Goal: Task Accomplishment & Management: Manage account settings

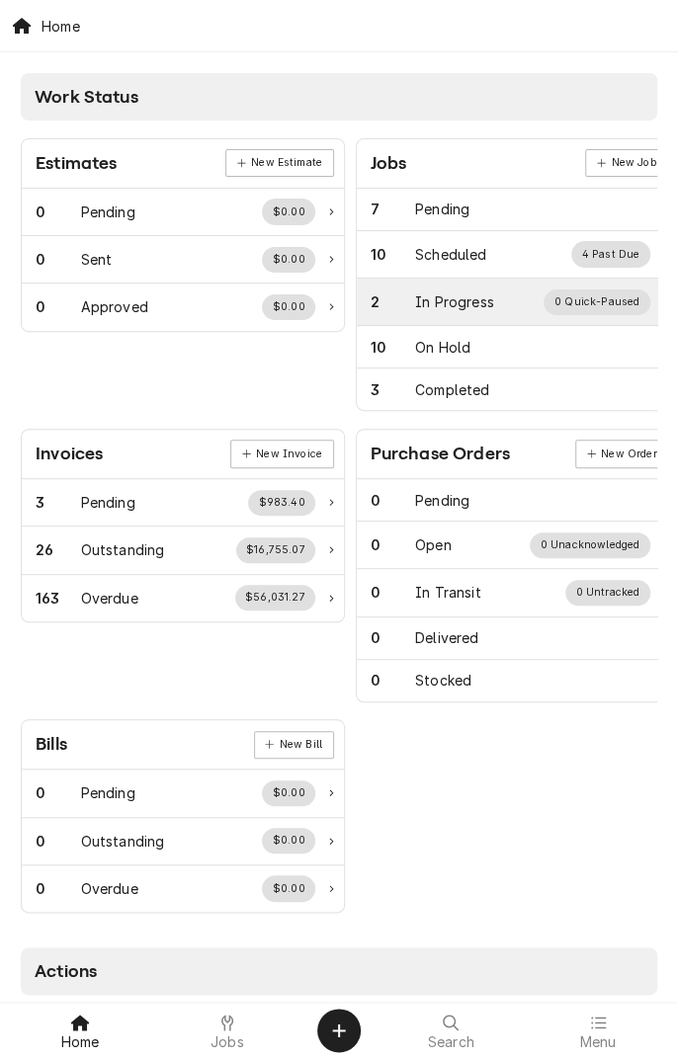
click at [466, 314] on div "2 In Progress 0 Quick-Paused" at bounding box center [518, 302] width 322 height 47
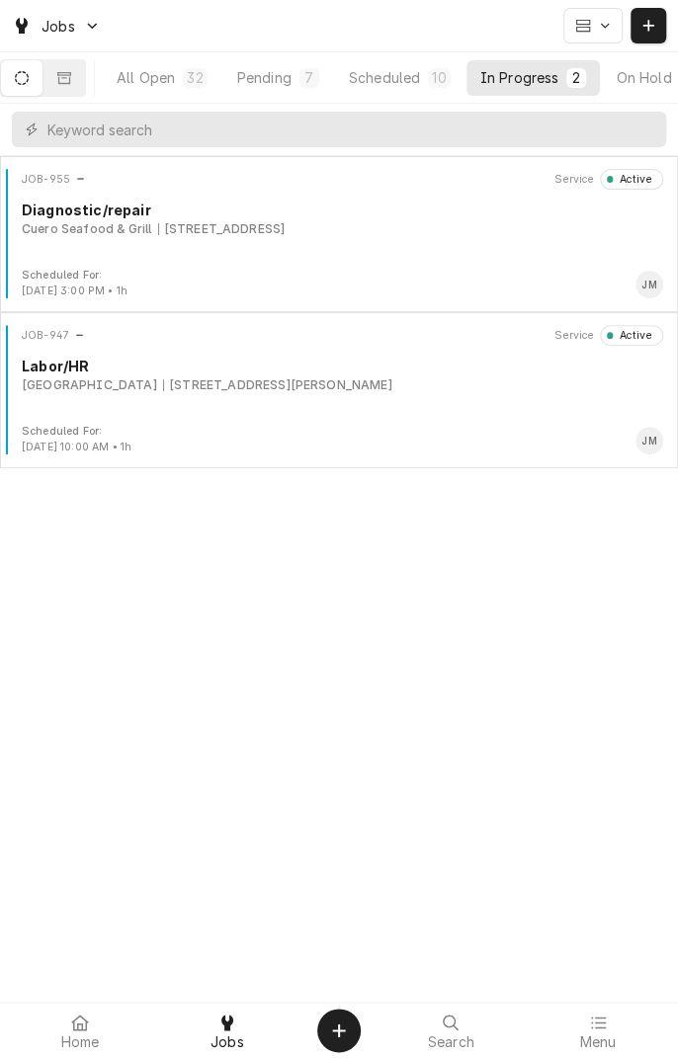
click at [333, 414] on div "JOB-947 Service Active Labor/HR UNIVERSITY OF HOUSTON-VICTORIA 3006 N Ben Wilso…" at bounding box center [339, 374] width 662 height 99
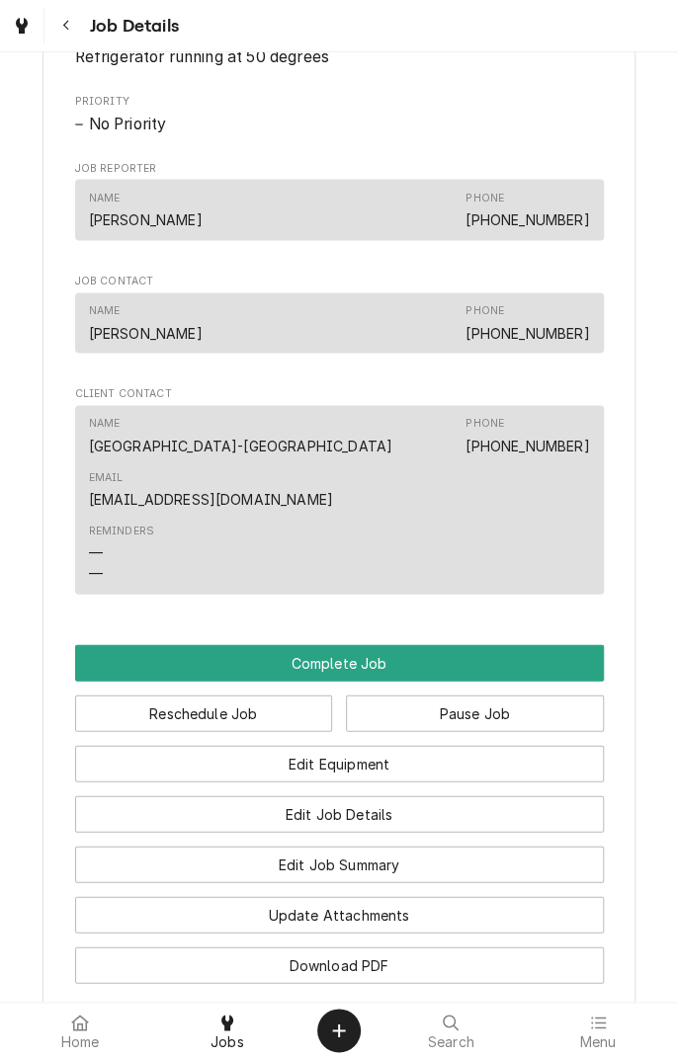
scroll to position [1085, 0]
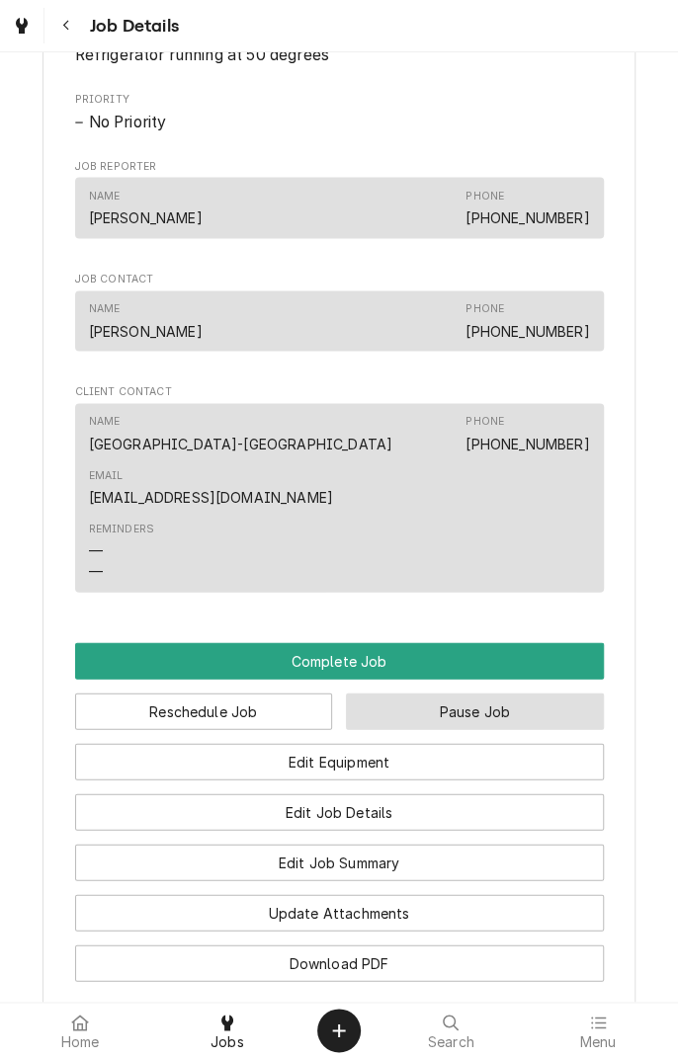
click at [475, 693] on button "Pause Job" at bounding box center [475, 711] width 258 height 37
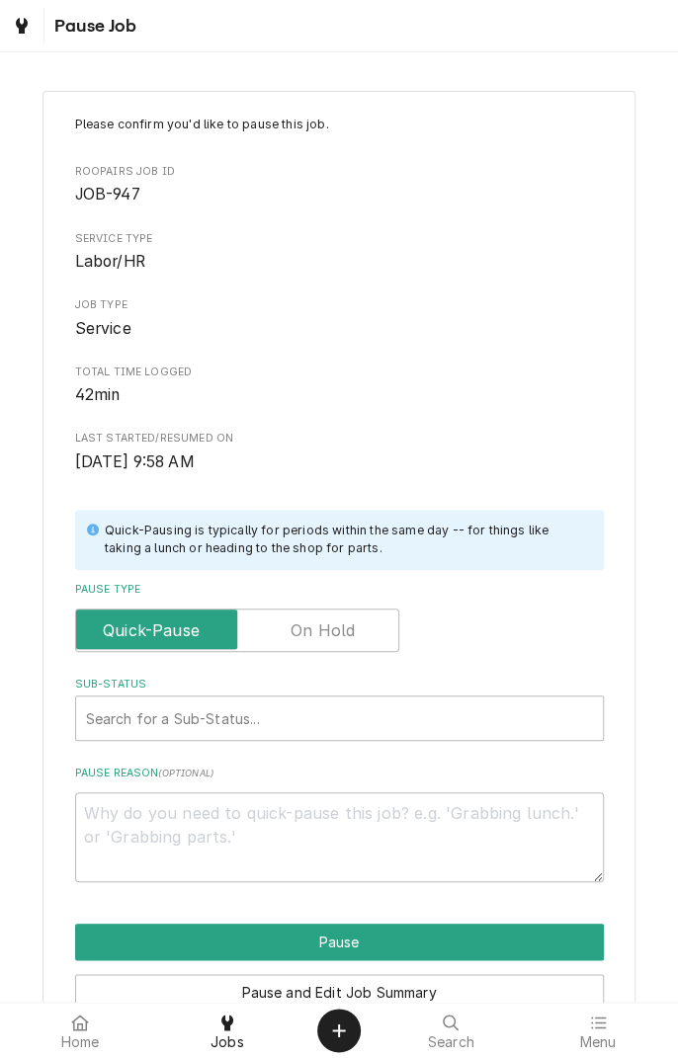
click at [353, 619] on label "Pause Type" at bounding box center [237, 630] width 324 height 43
click at [353, 619] on input "Pause Type" at bounding box center [237, 630] width 306 height 43
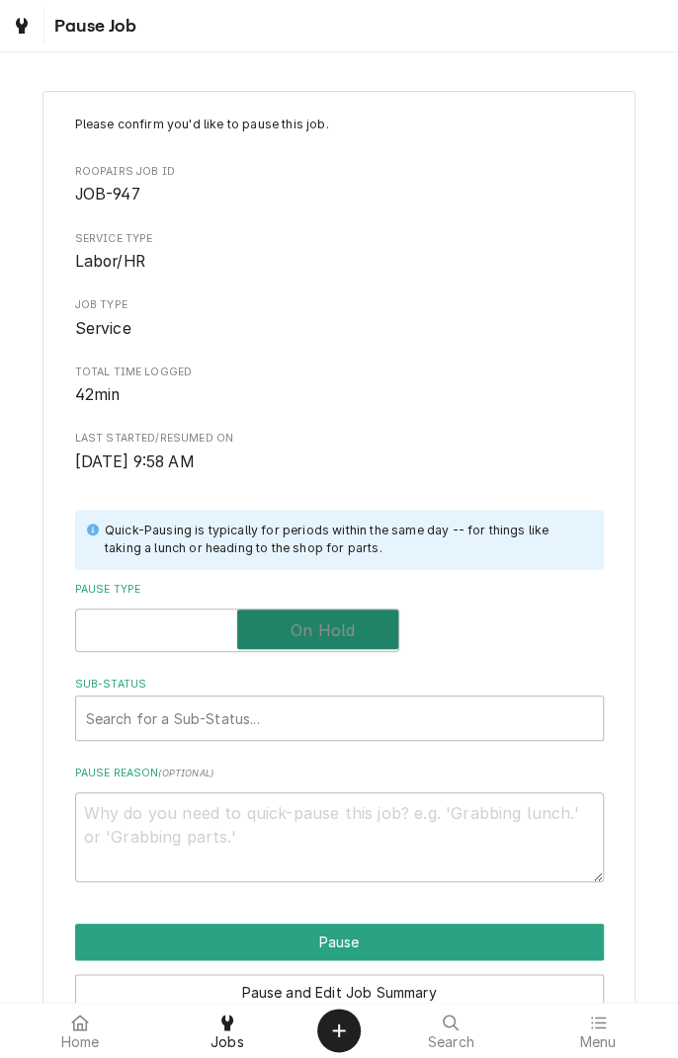
checkbox input "true"
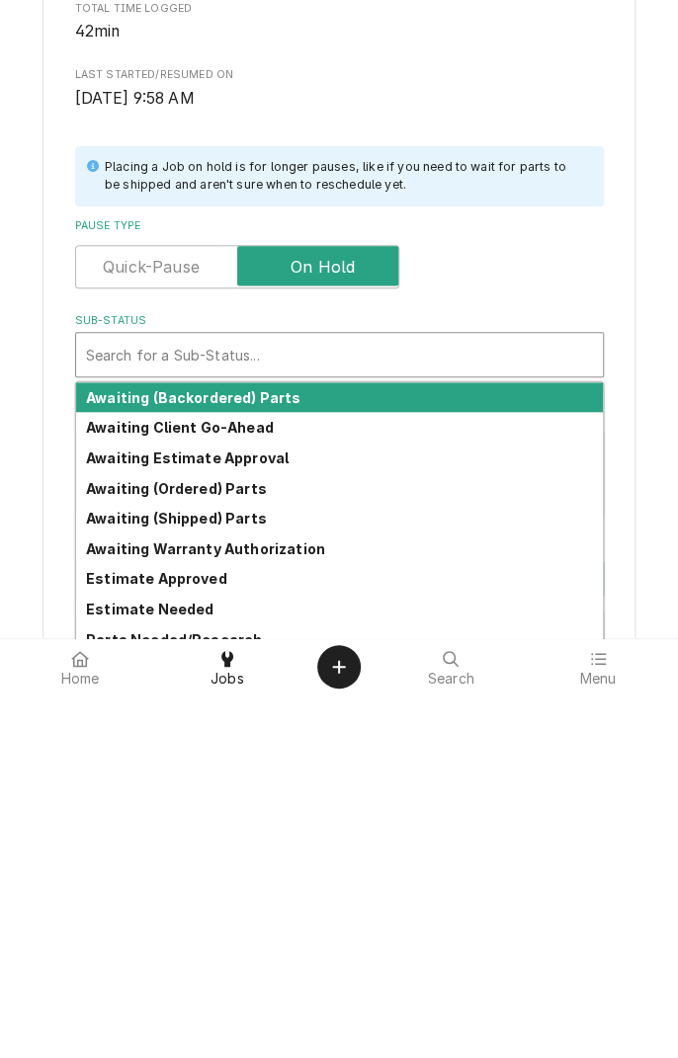
click at [247, 791] on strong "Awaiting Client Go-Ahead" at bounding box center [180, 791] width 188 height 17
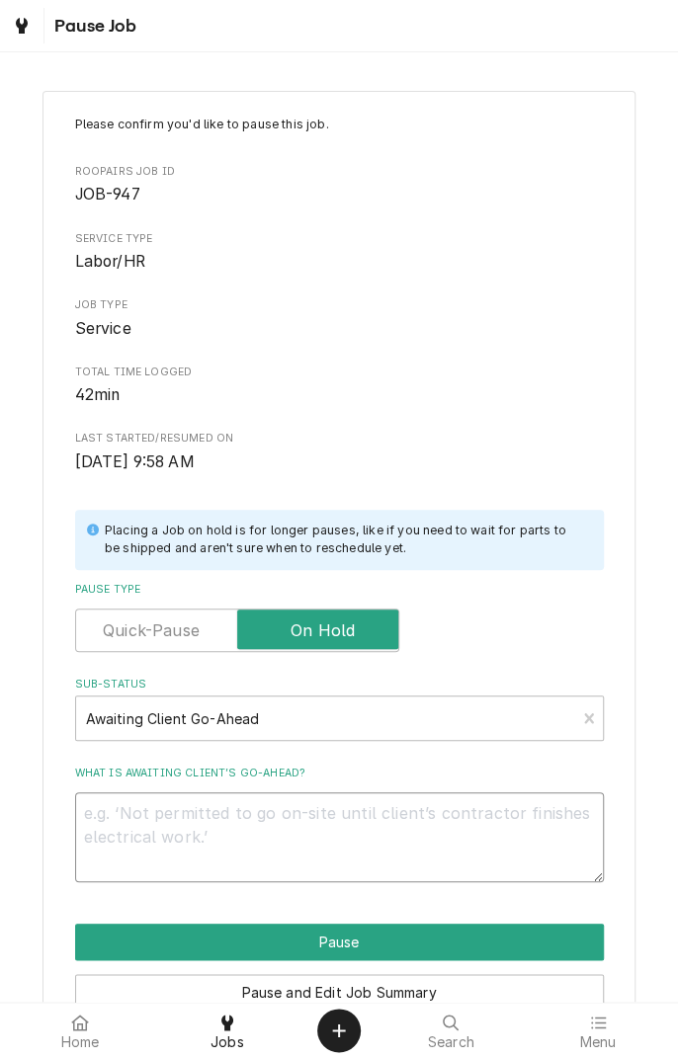
click at [395, 844] on textarea "What is awaiting client’s go-ahead?" at bounding box center [339, 836] width 529 height 89
type textarea "x"
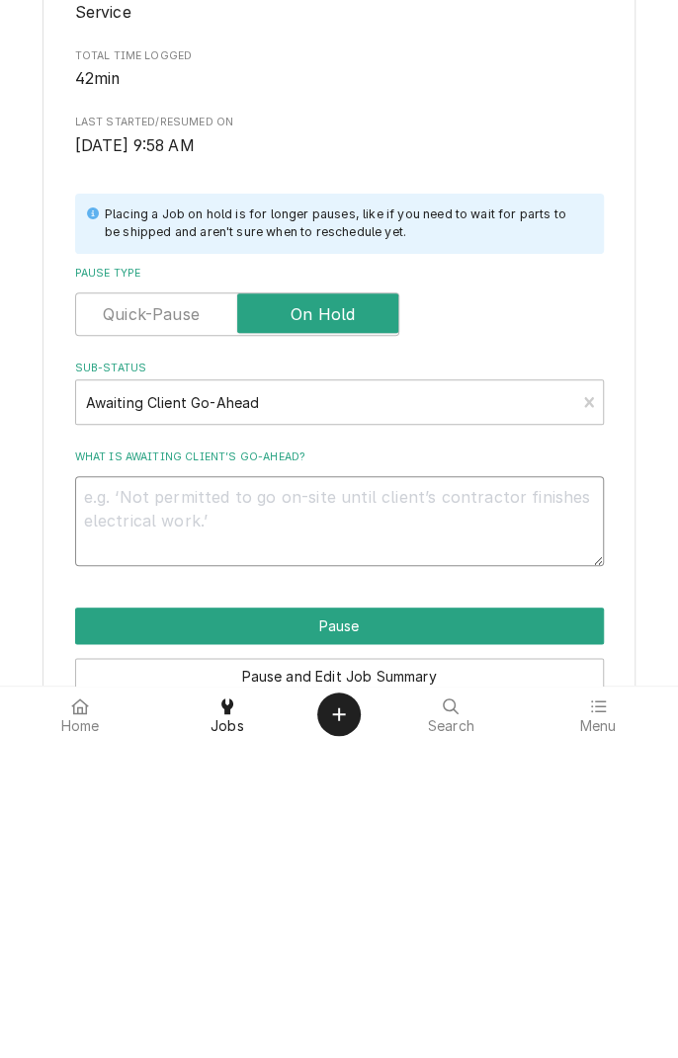
type textarea "C"
type textarea "x"
type textarea "Ca"
type textarea "x"
type textarea "Cal"
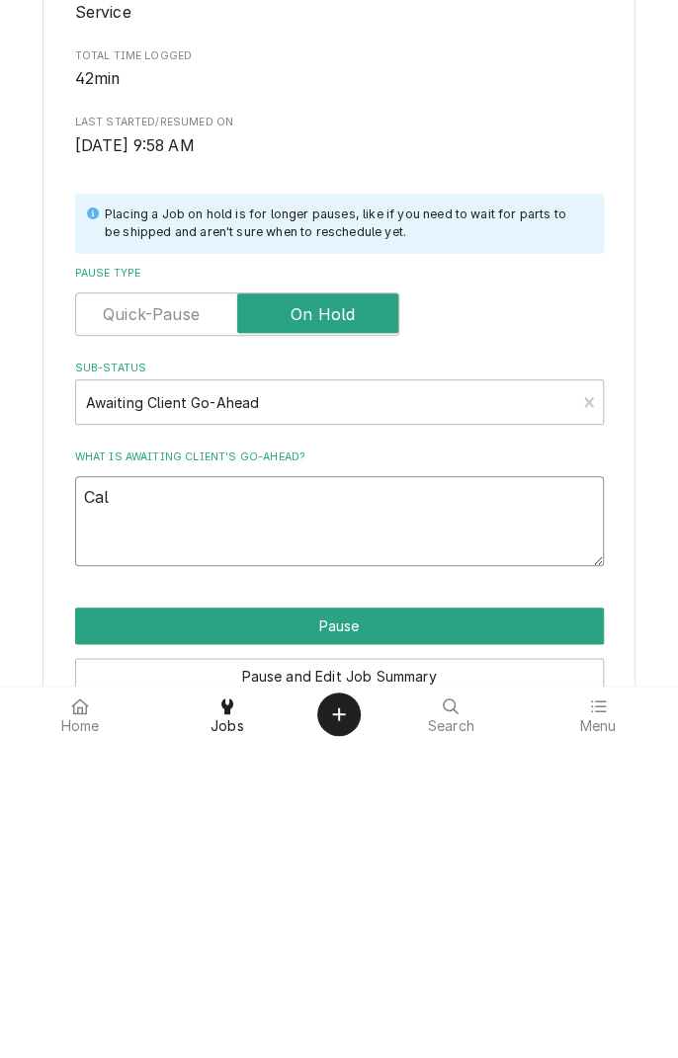
type textarea "x"
type textarea "Call"
type textarea "x"
type textarea "Called"
type textarea "x"
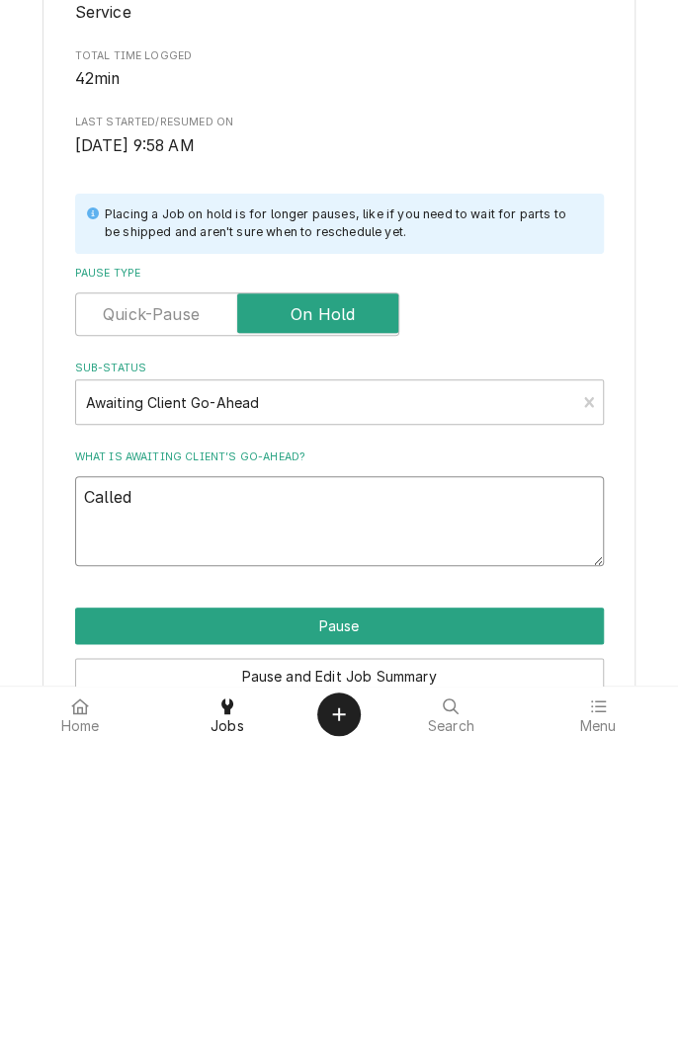
type textarea "Called o"
type textarea "x"
type textarea "Called of"
type textarea "x"
type textarea "Called off"
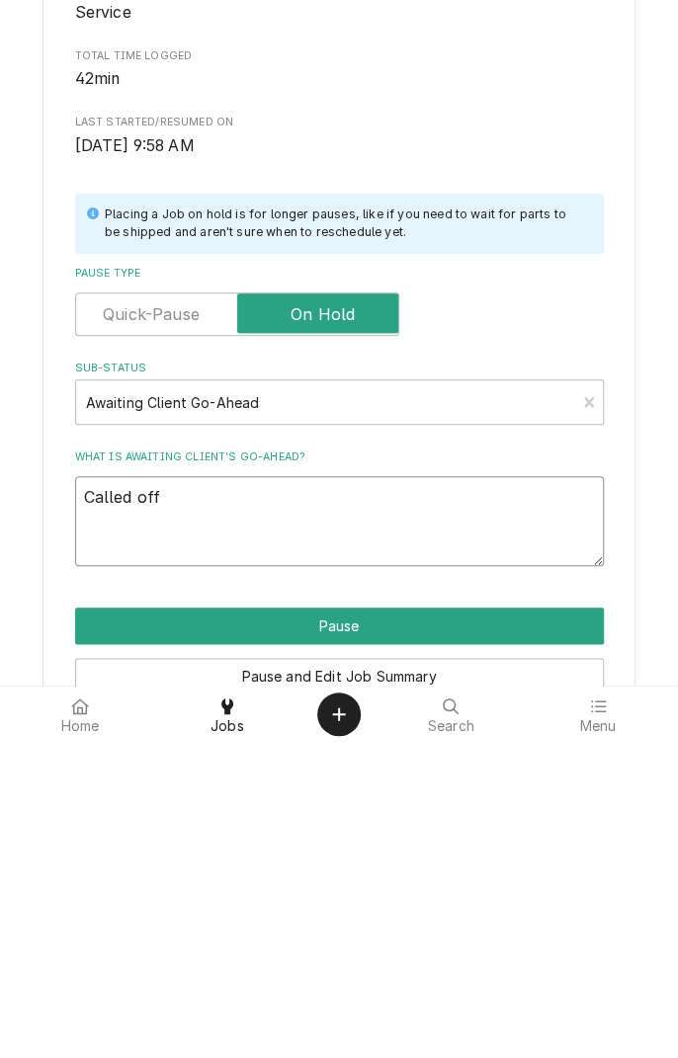
type textarea "x"
type textarea "Called off"
type textarea "x"
type textarea "Called off j"
type textarea "x"
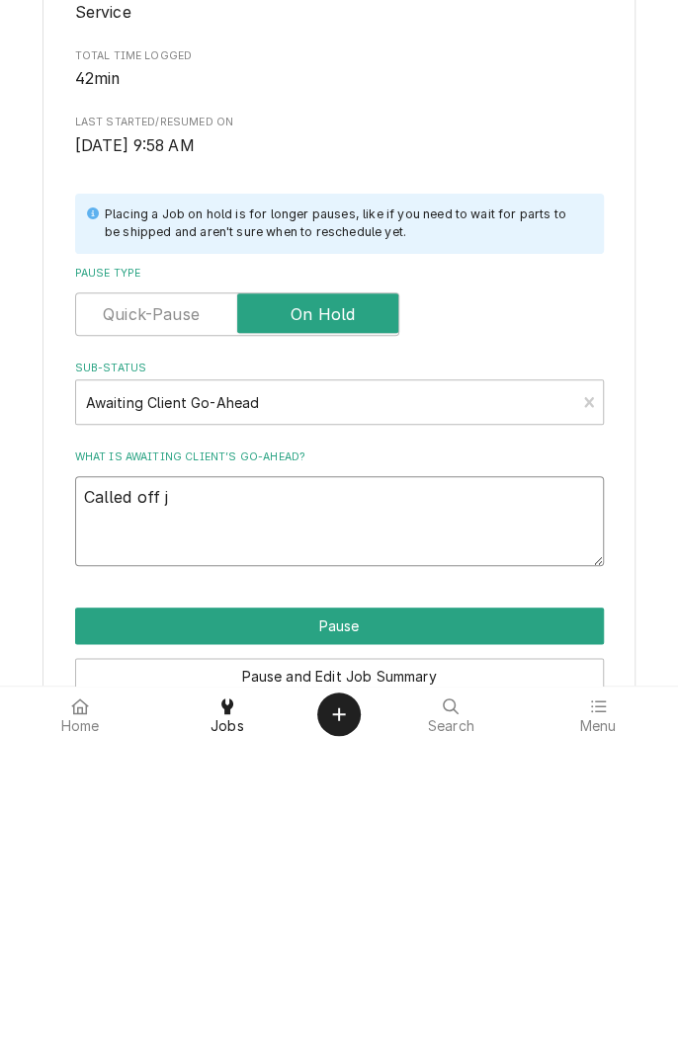
type textarea "Called off jo"
type textarea "x"
type textarea "Called off job"
type textarea "x"
type textarea "Called off job"
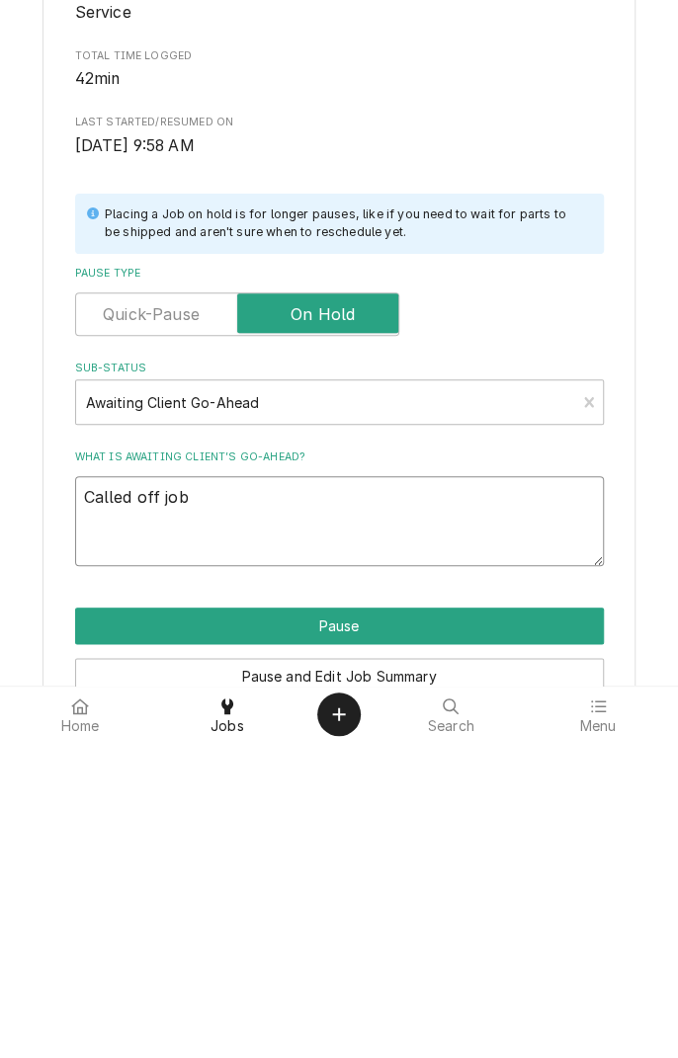
type textarea "x"
type textarea "Called off job t"
type textarea "x"
type textarea "Called off job to"
type textarea "x"
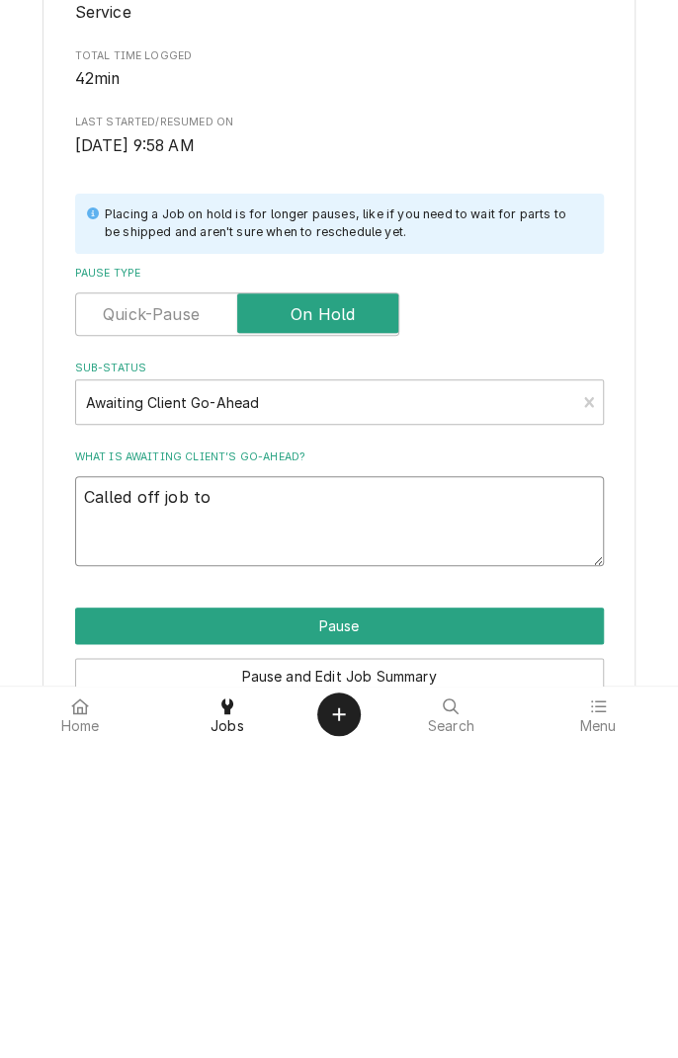
type textarea "Called off job to"
type textarea "x"
type textarea "Called off job to h"
type textarea "x"
type textarea "Called off job to he"
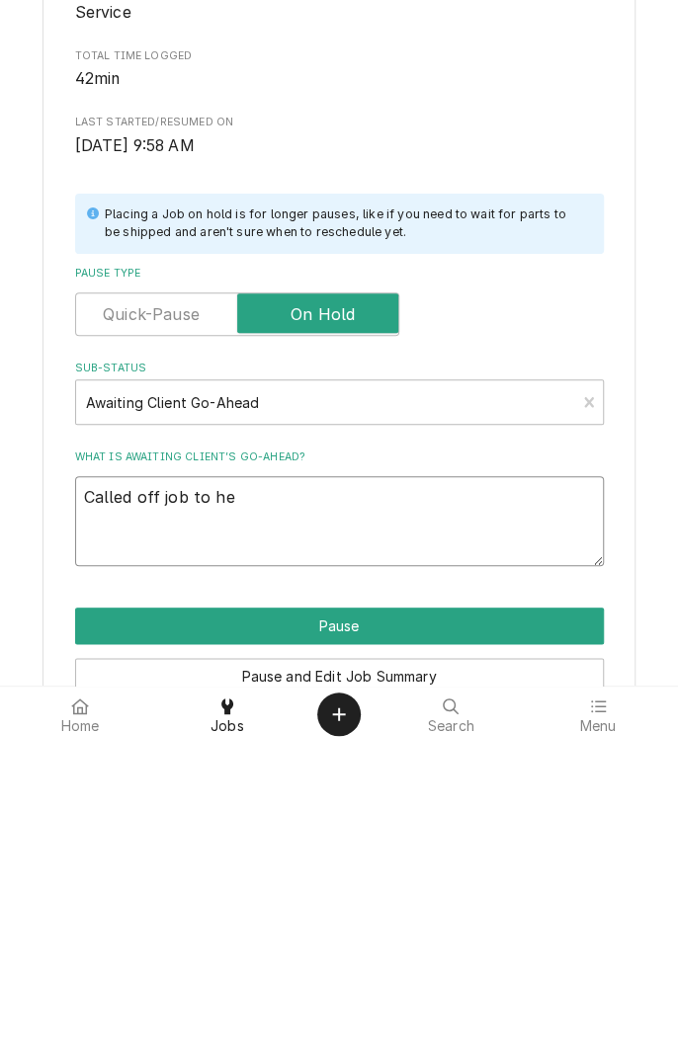
type textarea "x"
type textarea "Called off job to help"
type textarea "x"
type textarea "Called off job to help a"
type textarea "x"
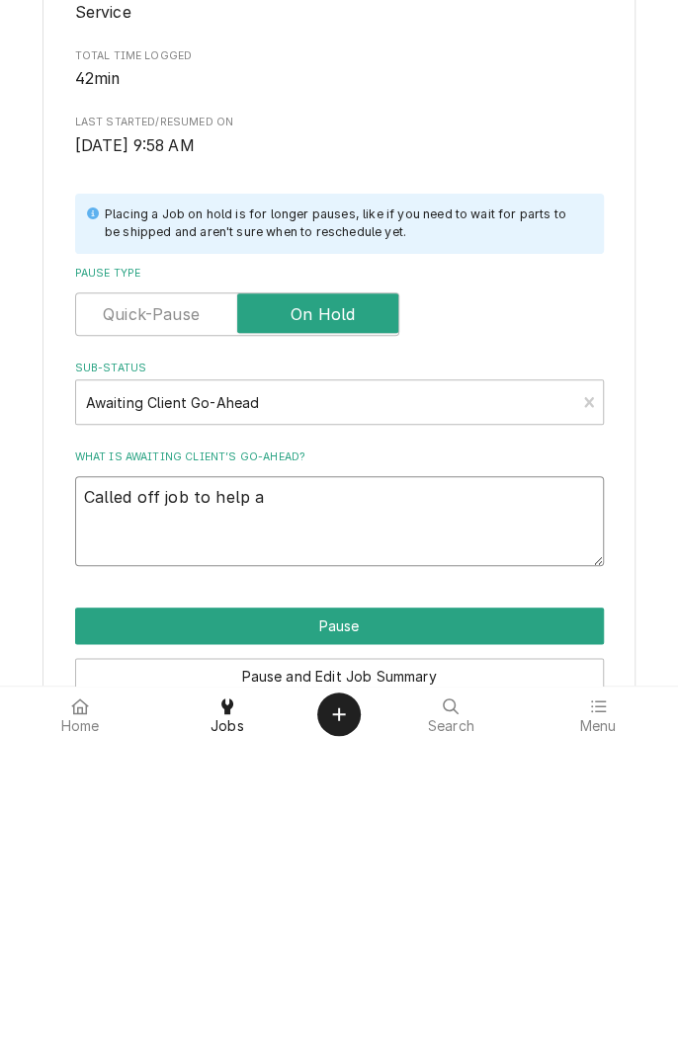
type textarea "Called off job to help at"
type textarea "x"
type textarea "Called off job to help at"
type textarea "x"
type textarea "Called off job to help at s"
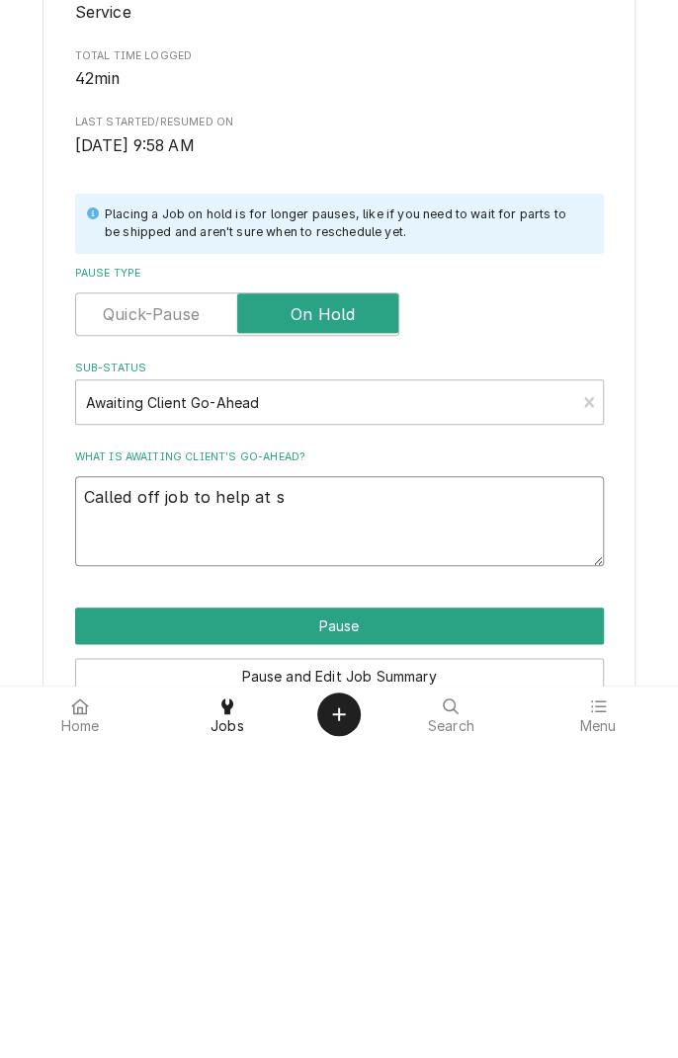
type textarea "x"
type textarea "Called off job to help at sh"
type textarea "x"
type textarea "Called off job to help at sho"
type textarea "x"
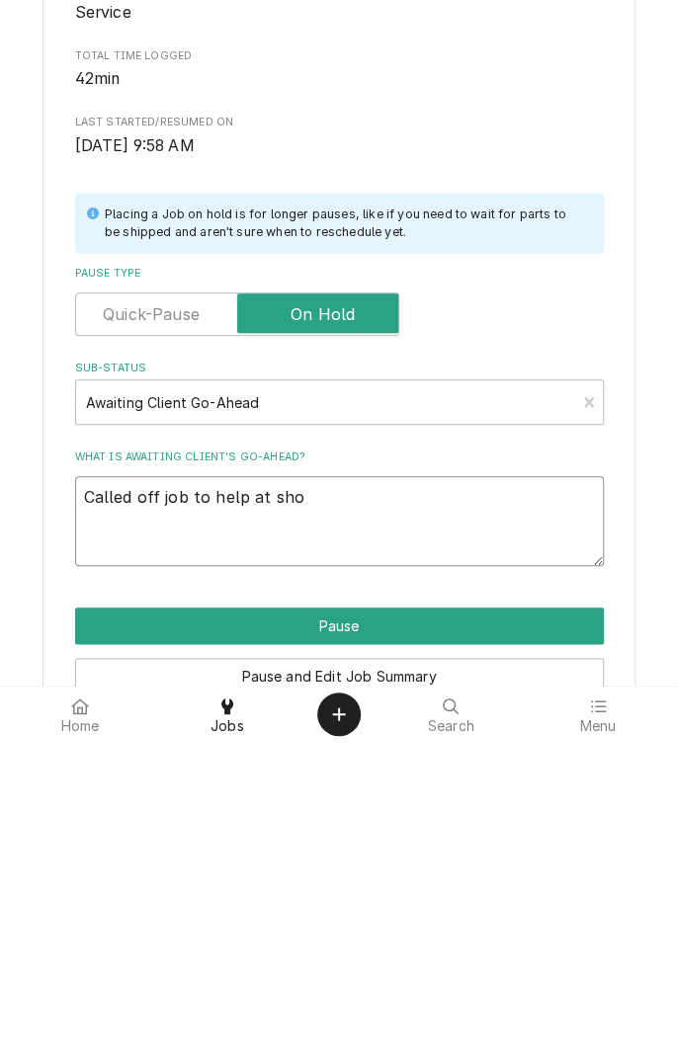
type textarea "Called off job to help at shop"
type textarea "x"
type textarea "Called off job to help at shop"
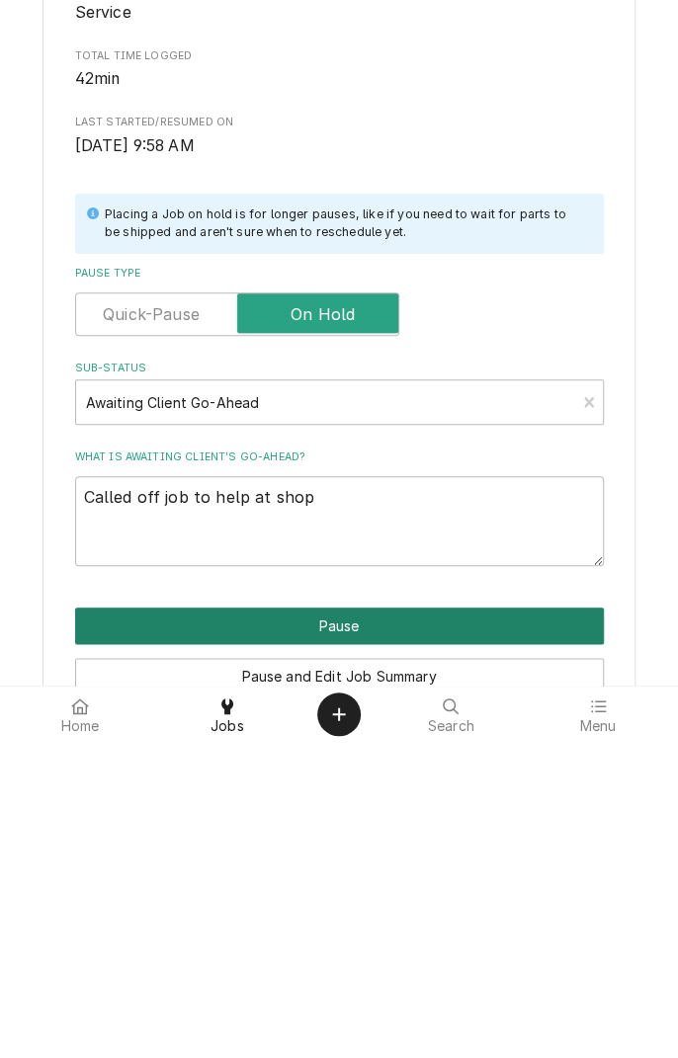
click at [471, 926] on button "Pause" at bounding box center [339, 942] width 529 height 37
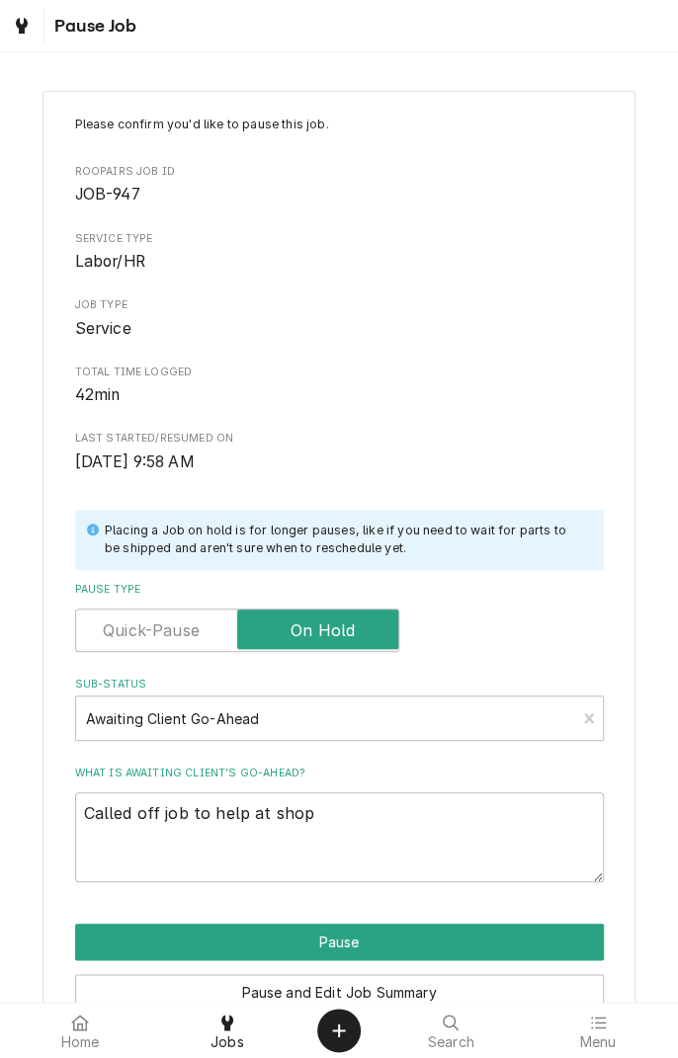
type textarea "x"
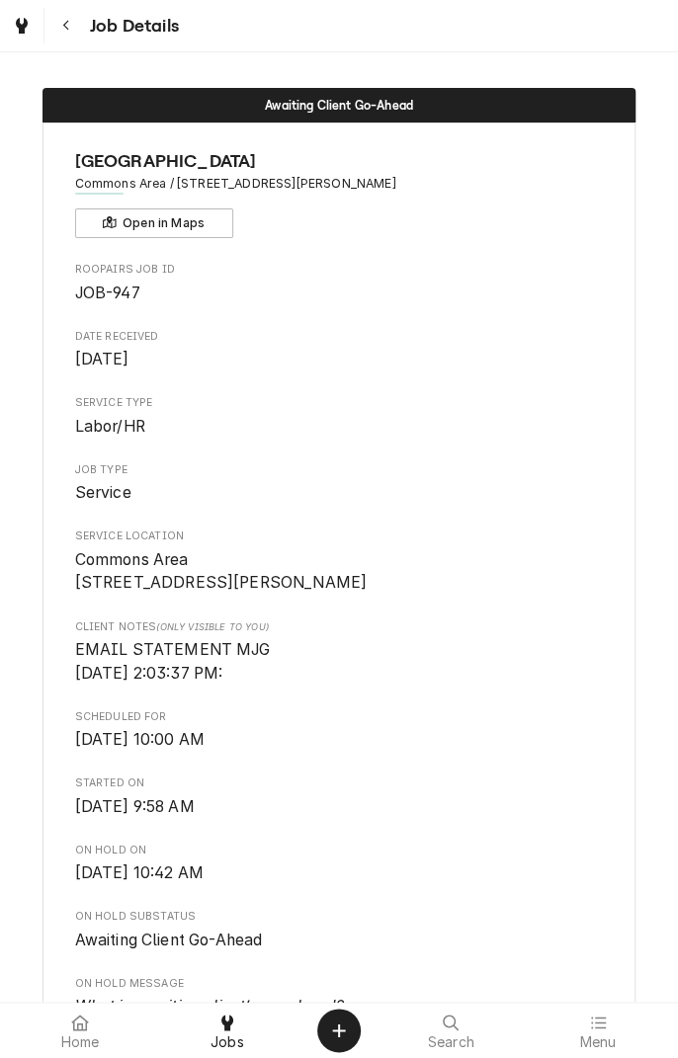
click at [11, 36] on div "Dynamic Content Wrapper" at bounding box center [22, 26] width 28 height 28
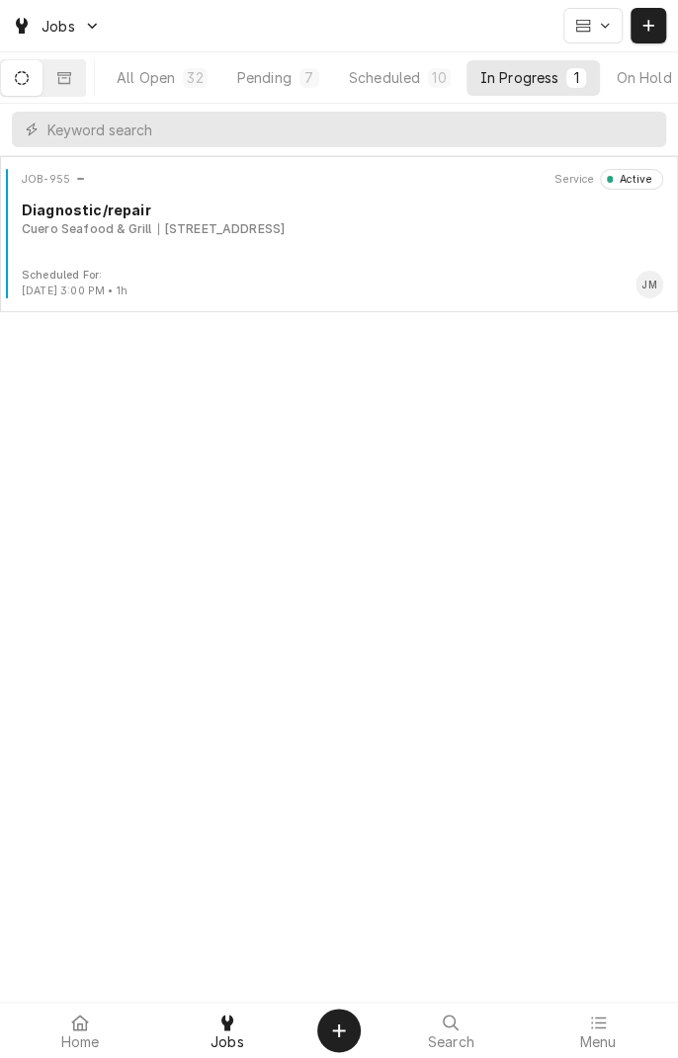
click at [360, 247] on div "JOB-955 Service Active Diagnostic/repair Cuero Seafood & Grill [STREET_ADDRESS]" at bounding box center [339, 218] width 662 height 99
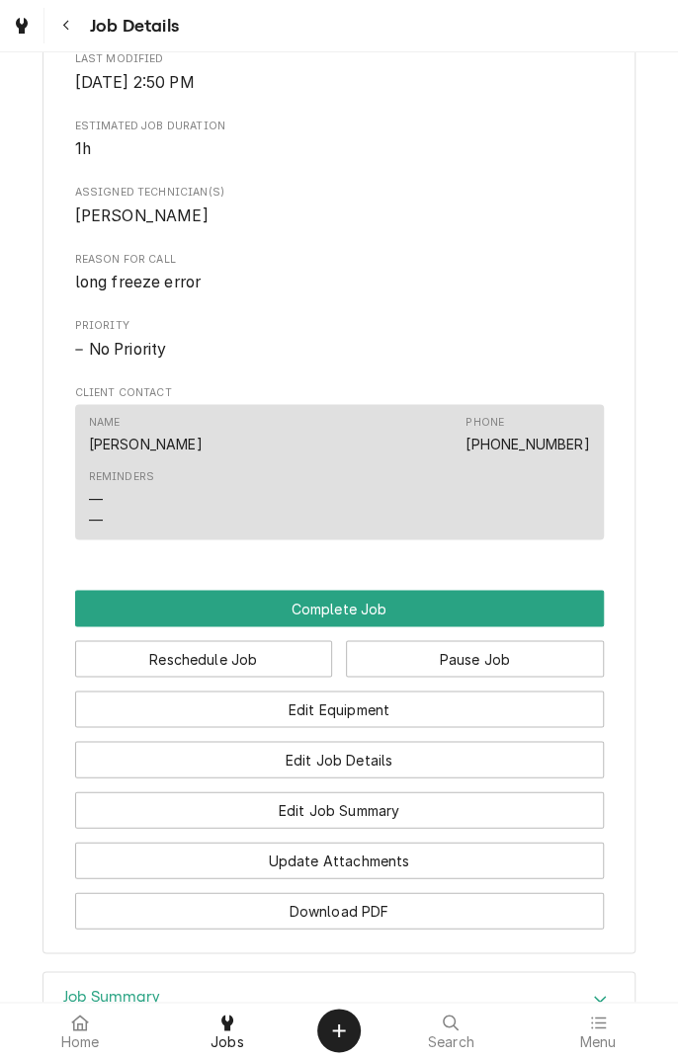
scroll to position [1038, 0]
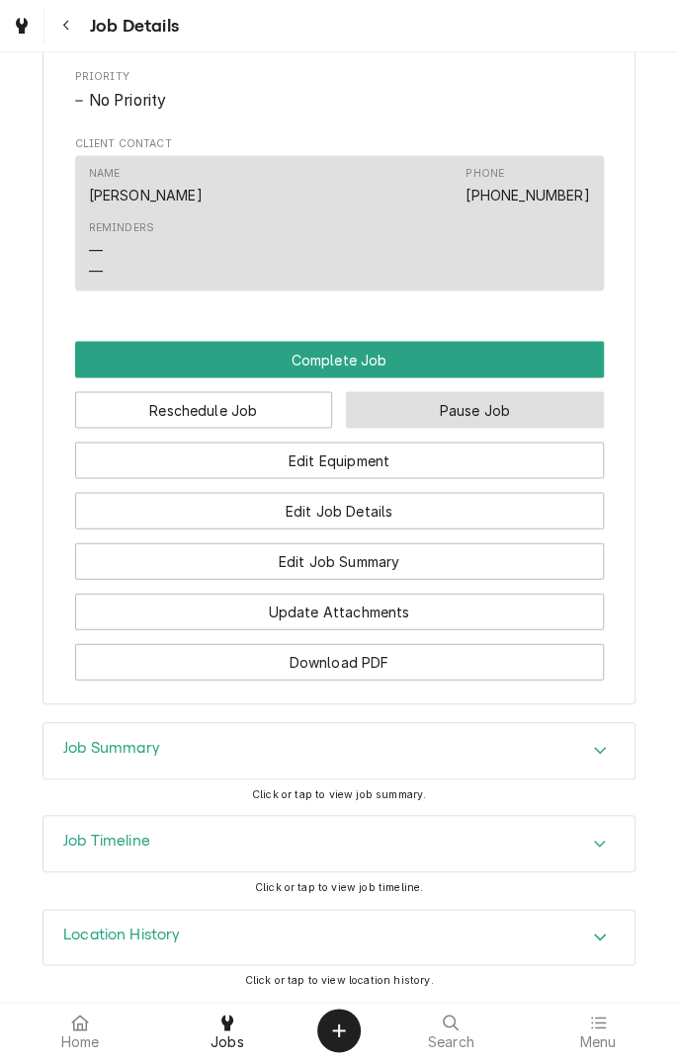
click at [546, 417] on button "Pause Job" at bounding box center [475, 409] width 258 height 37
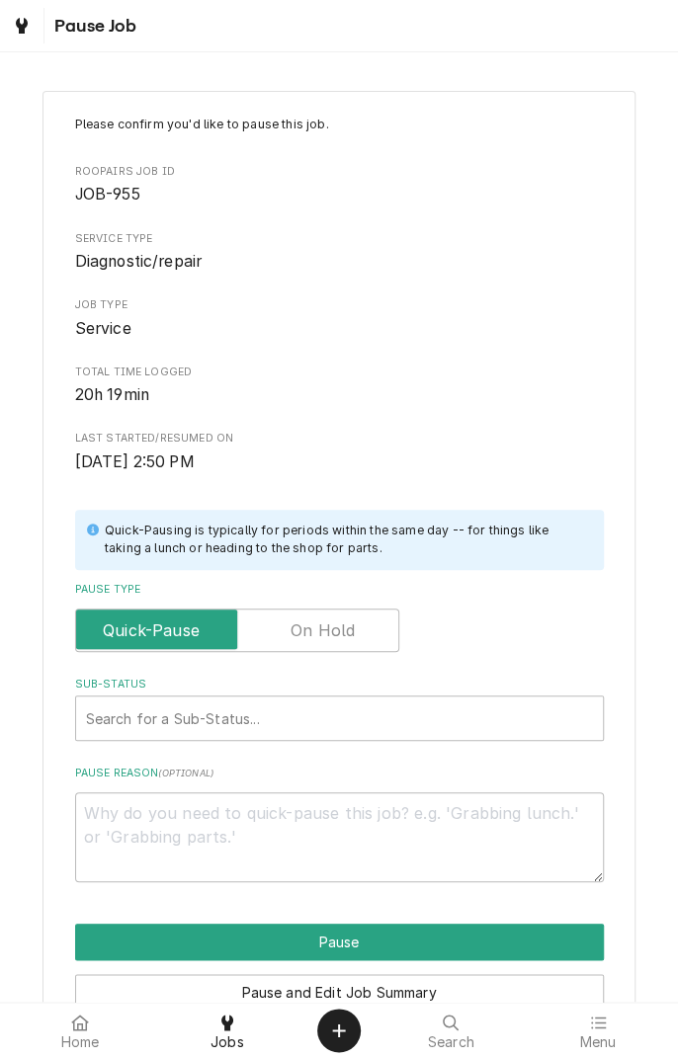
click at [352, 626] on label "Pause Type" at bounding box center [237, 630] width 324 height 43
click at [352, 626] on input "Pause Type" at bounding box center [237, 630] width 306 height 43
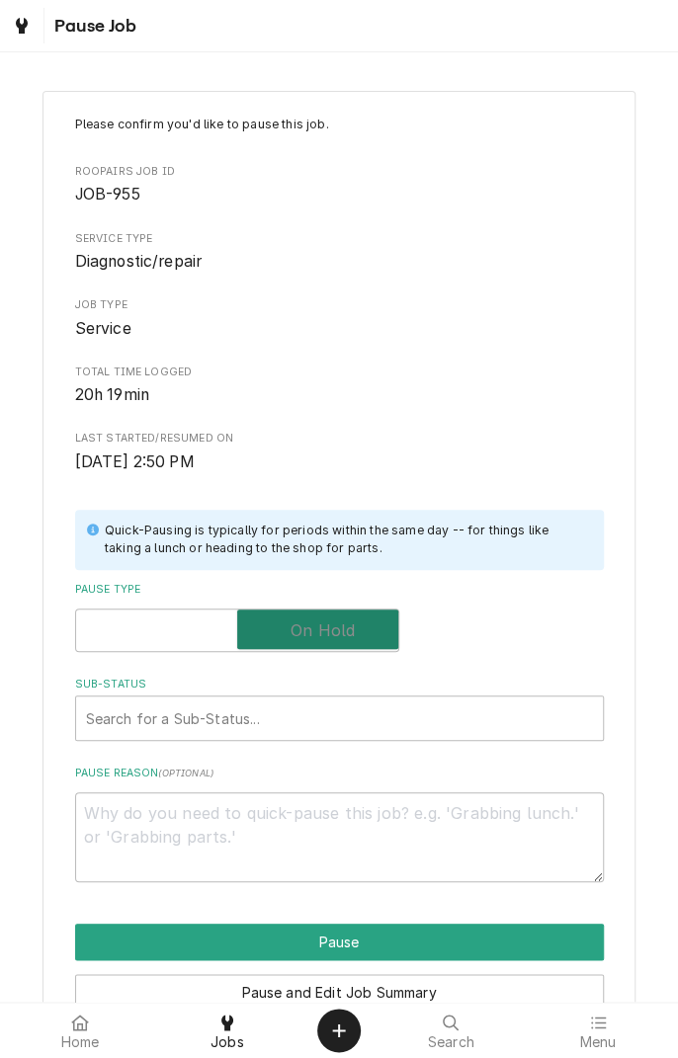
checkbox input "true"
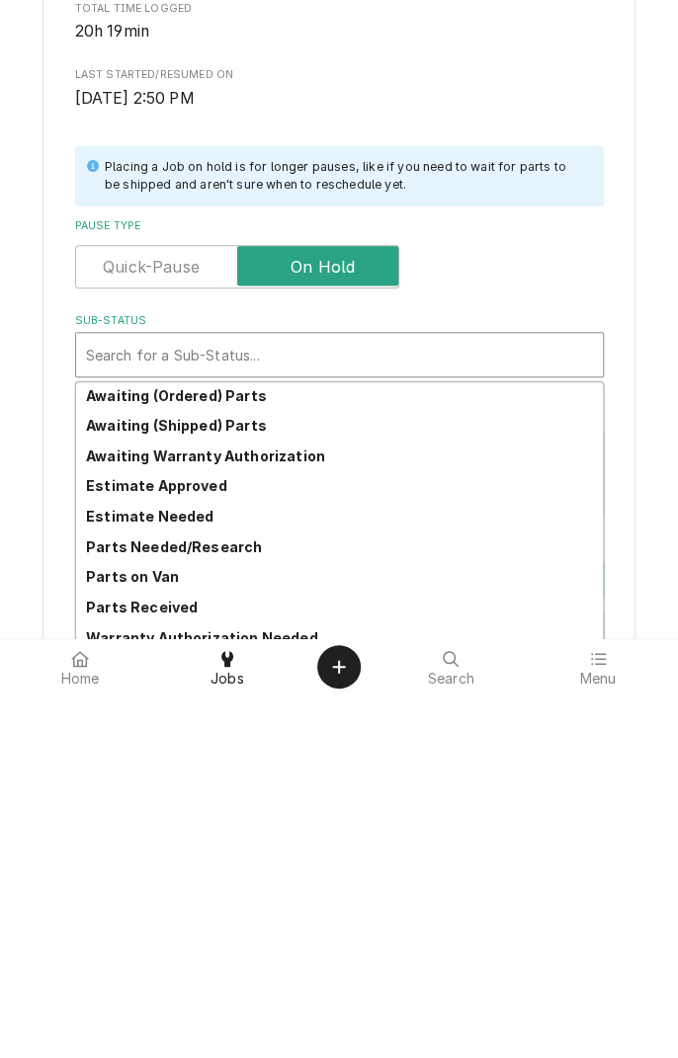
scroll to position [97, 0]
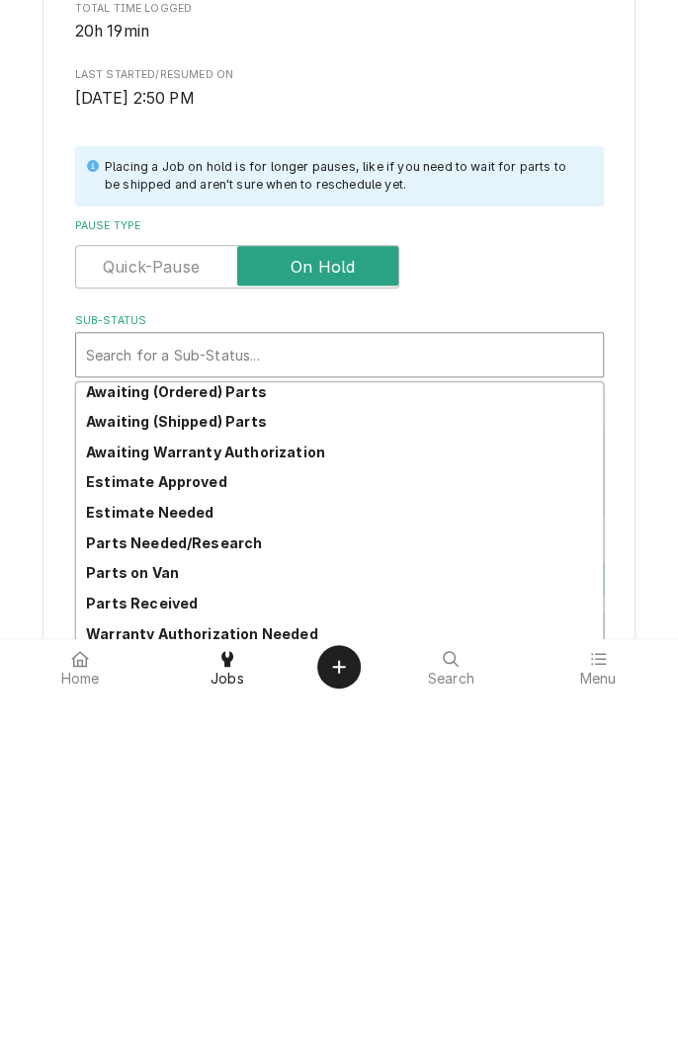
click at [247, 902] on strong "Parts Needed/Research" at bounding box center [174, 906] width 176 height 17
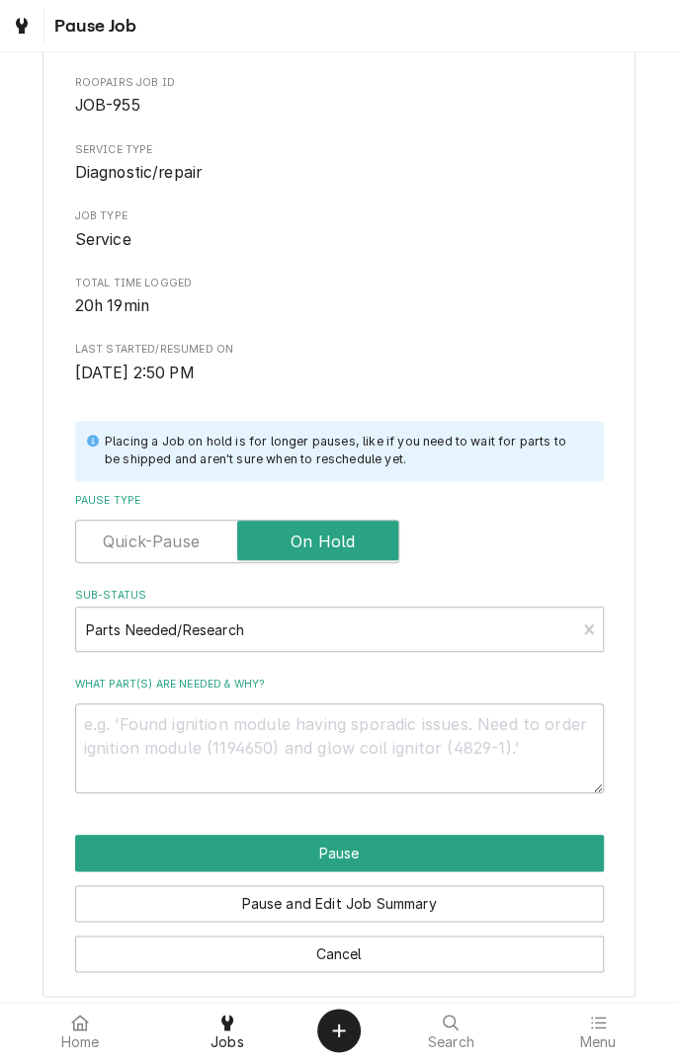
scroll to position [101, 0]
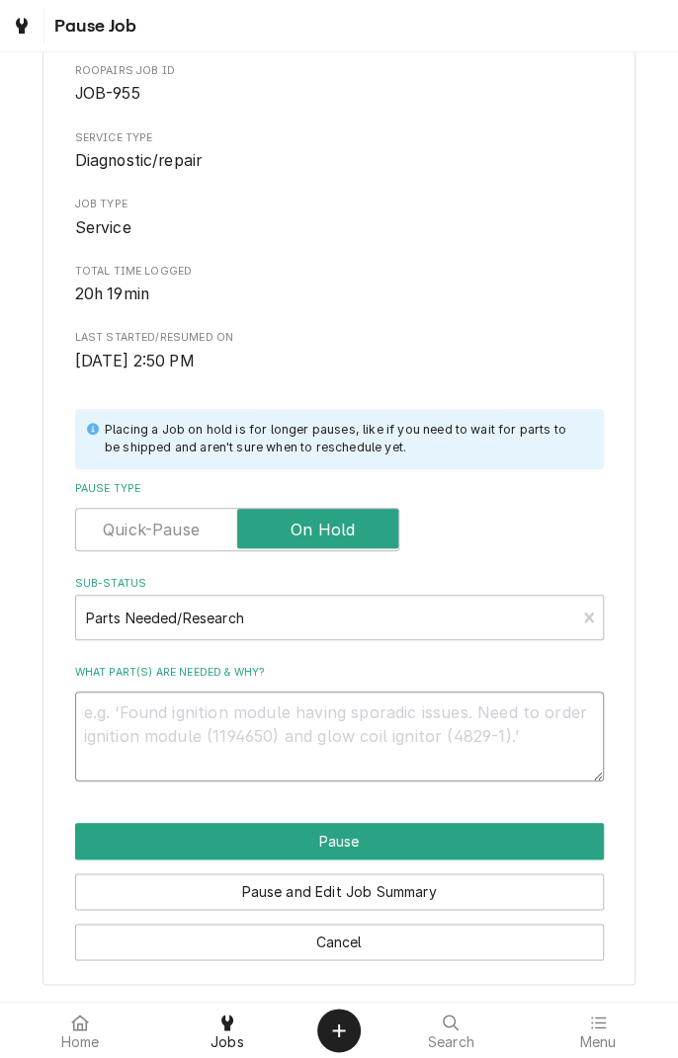
click at [389, 718] on textarea "What part(s) are needed & why?" at bounding box center [339, 736] width 529 height 89
type textarea "x"
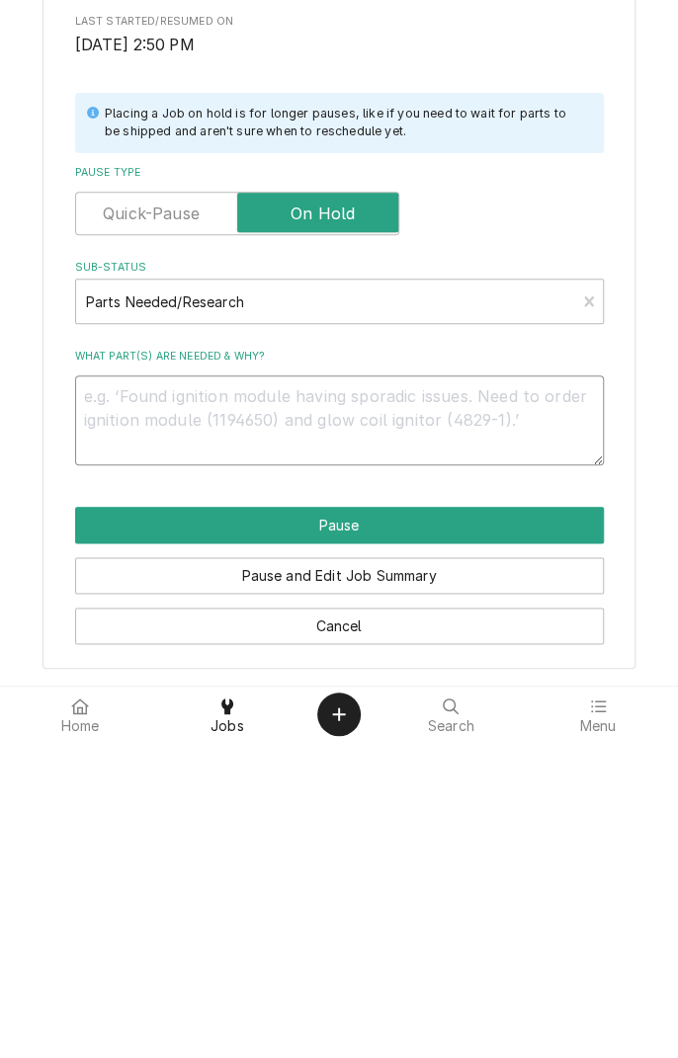
type textarea "O"
type textarea "x"
type textarea "Ov"
type textarea "x"
type textarea "Ove"
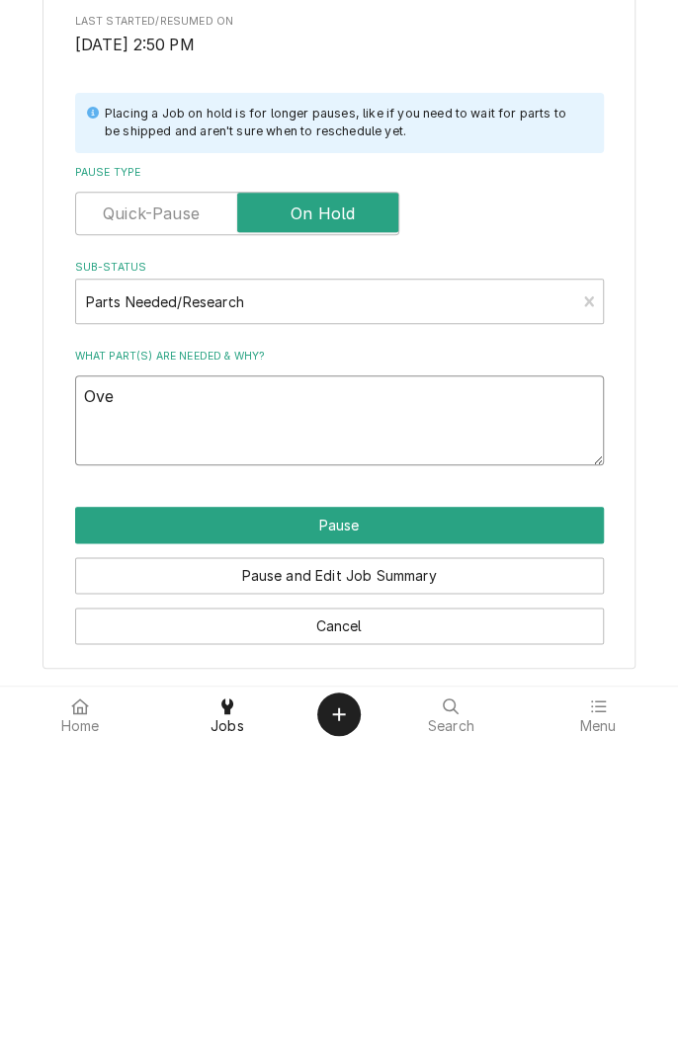
type textarea "x"
type textarea "Over"
type textarea "x"
type textarea "Over"
type textarea "x"
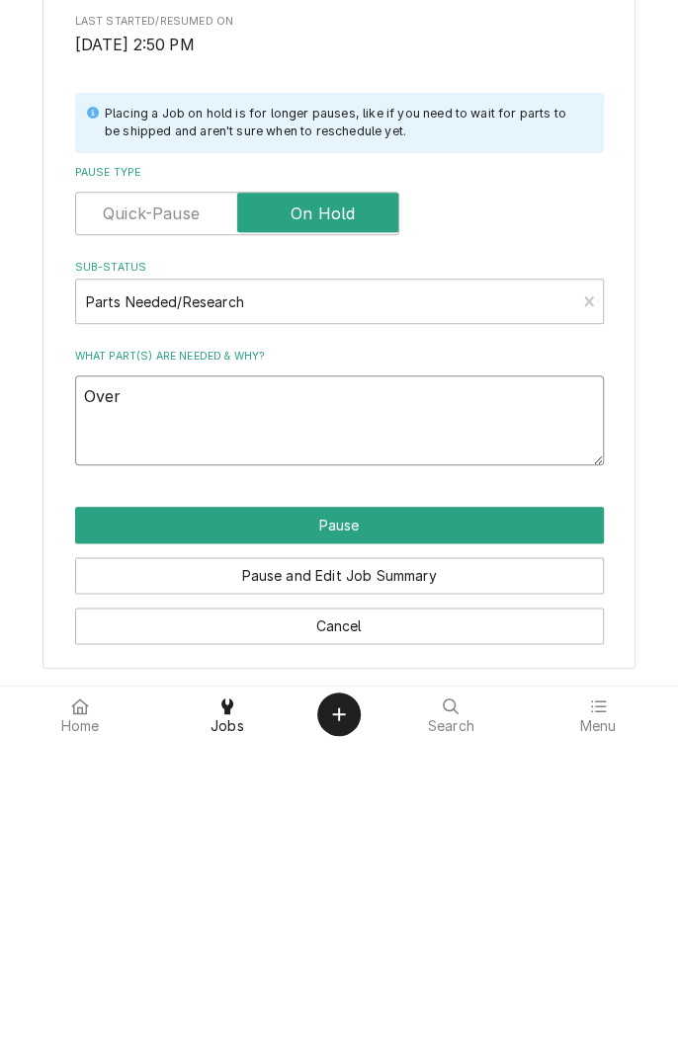
type textarea "Over 1"
type textarea "x"
type textarea "Over 10"
type textarea "x"
type textarea "Over 10"
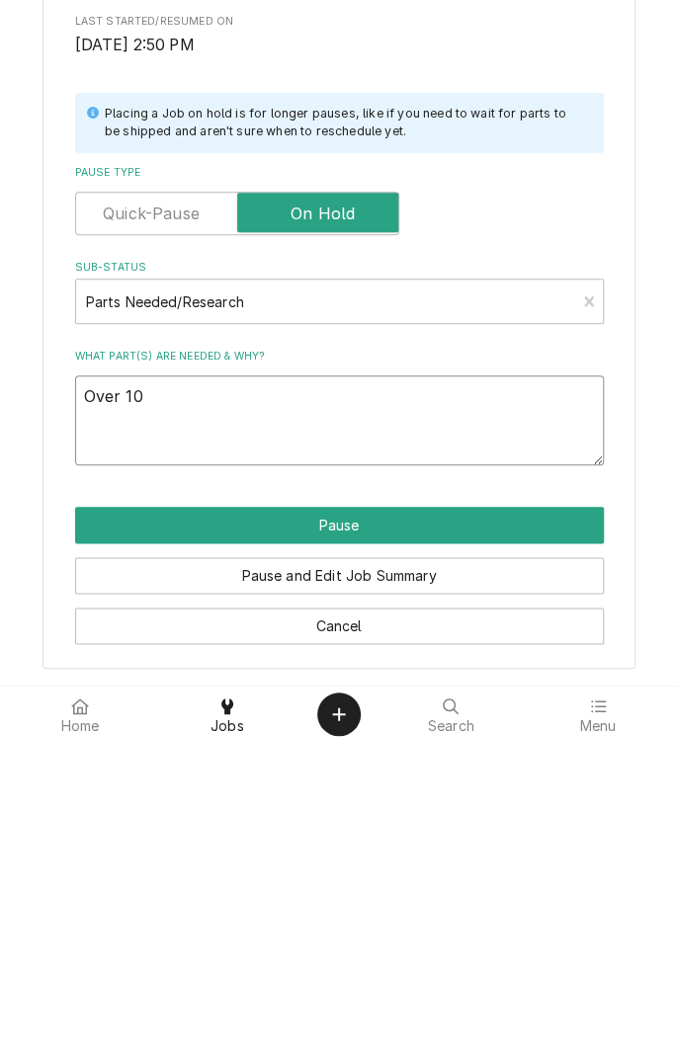
type textarea "x"
type textarea "Over 10 y"
type textarea "x"
type textarea "Over 10 years"
type textarea "x"
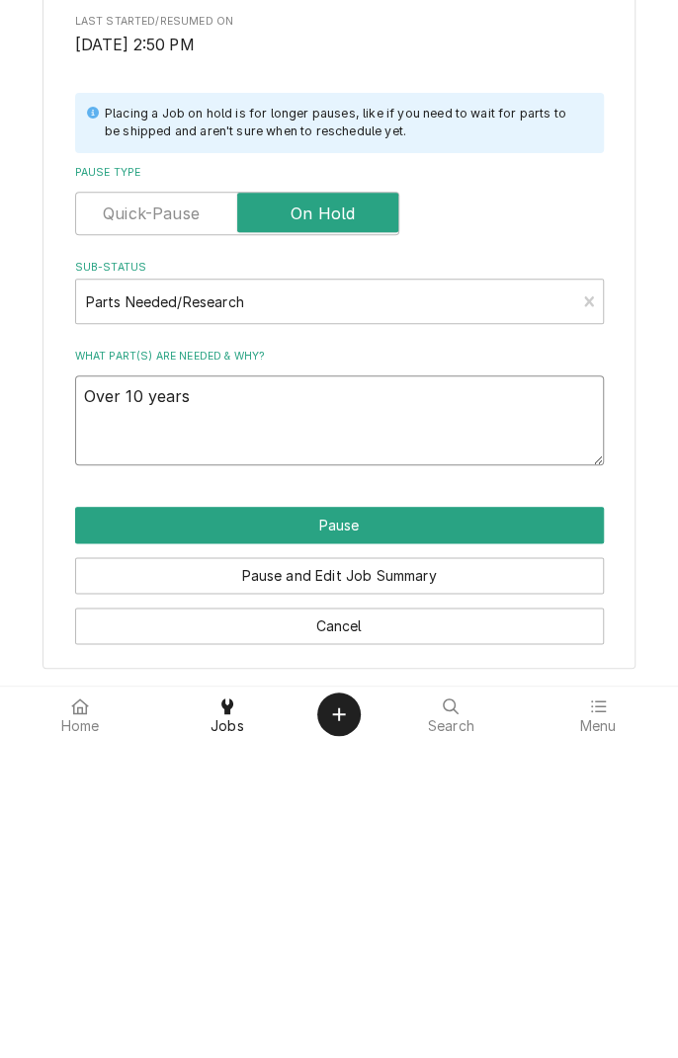
type textarea "Over 10 years old"
type textarea "x"
type textarea "Over 10 years old n"
type textarea "x"
type textarea "Over 10 years old ne"
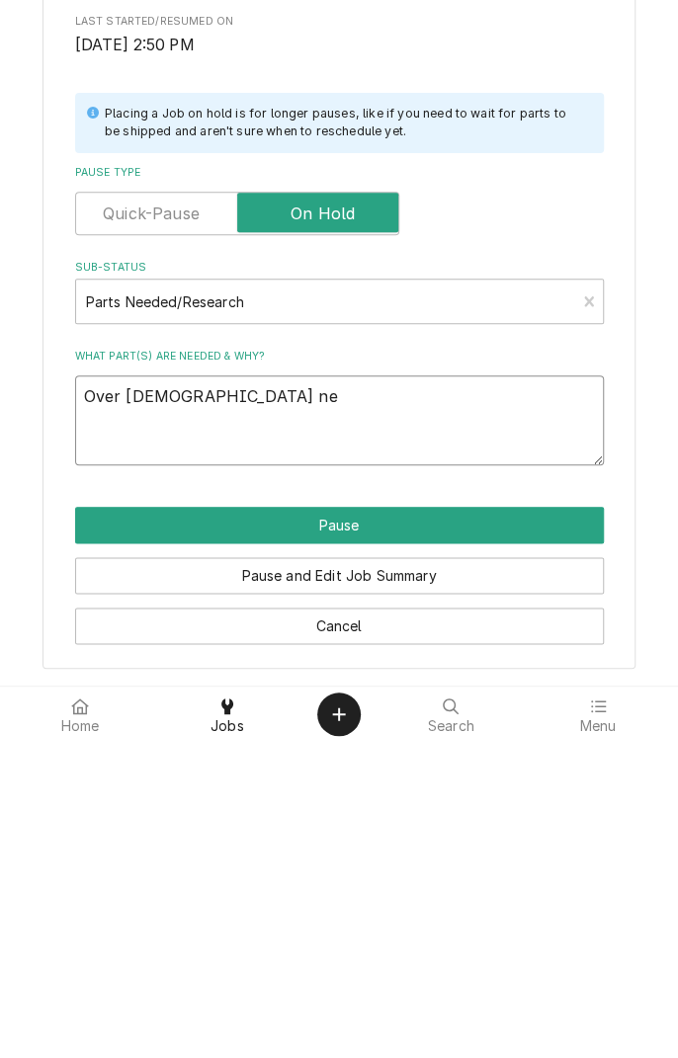
type textarea "x"
type textarea "Over 10 years old nee"
type textarea "x"
type textarea "Over 10 years old need"
type textarea "x"
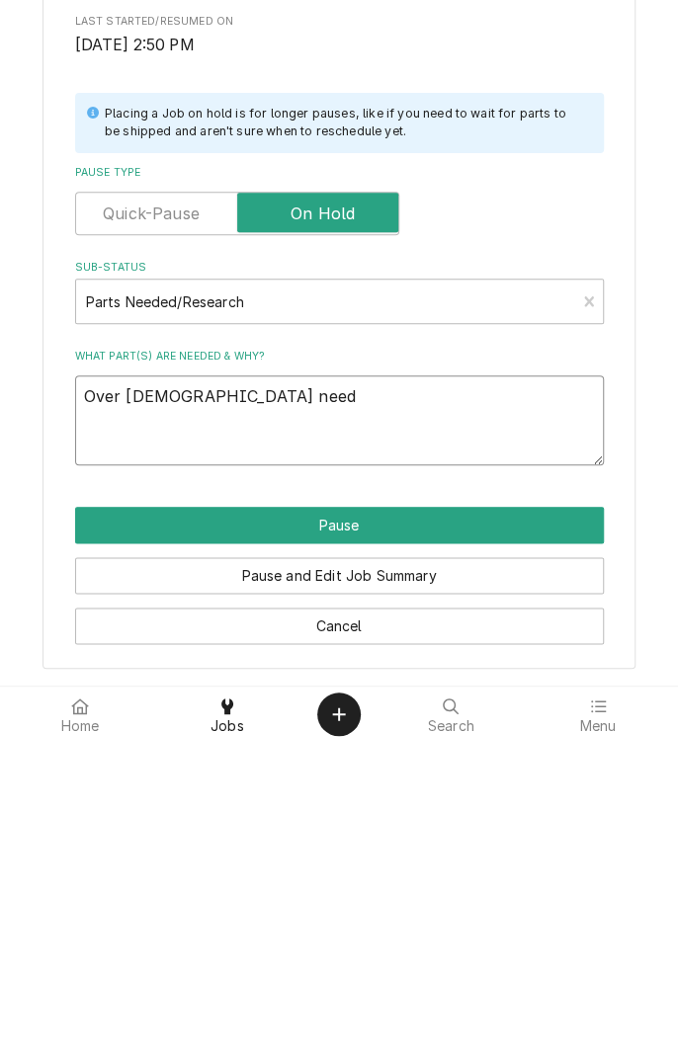
type textarea "Over 10 years old needs"
type textarea "x"
type textarea "Over 10 years old needs"
type textarea "x"
type textarea "Over 10 years old needs p"
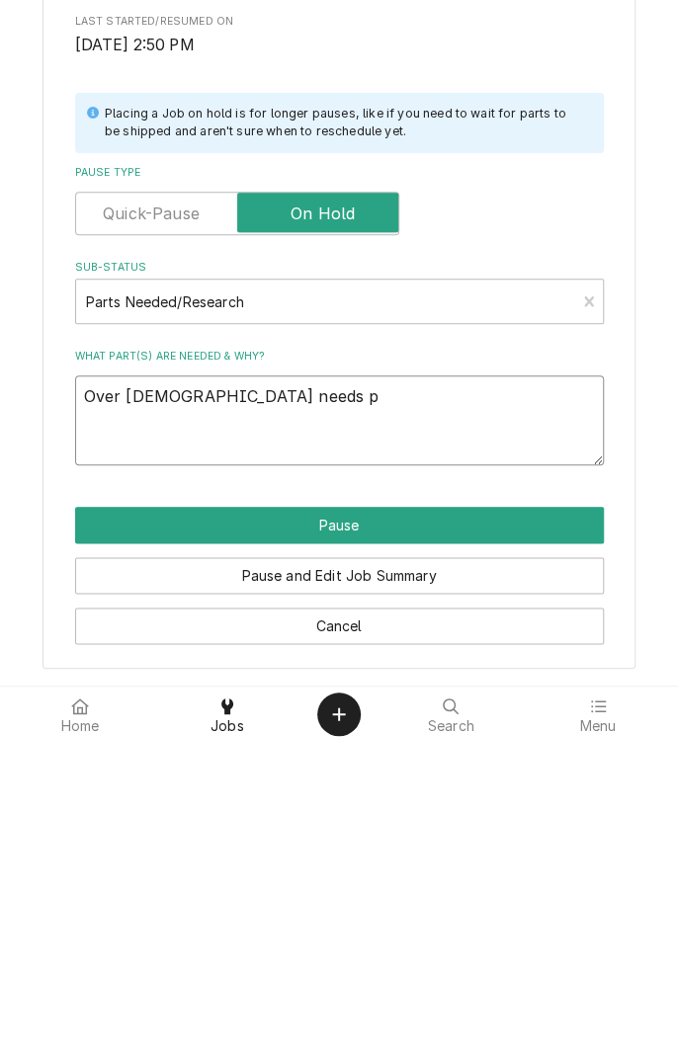
type textarea "x"
type textarea "Over 10 years old needs pa"
type textarea "x"
type textarea "Over 10 years old needs par"
type textarea "x"
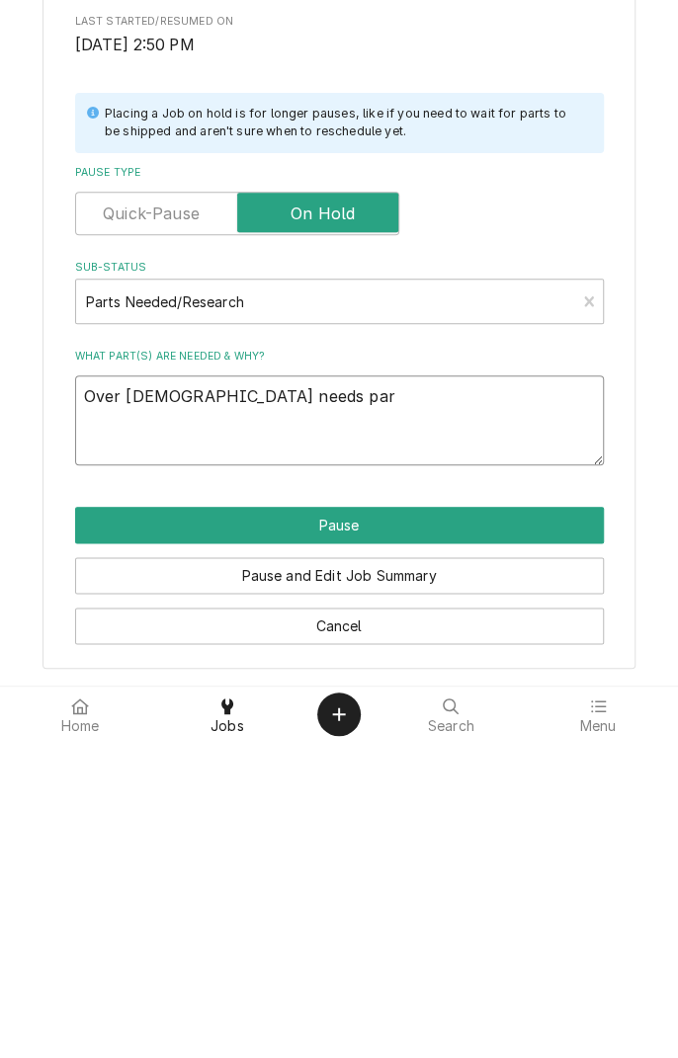
type textarea "Over 10 years old needs part"
type textarea "x"
type textarea "Over 10 years old needs parts"
type textarea "x"
type textarea "Over 10 years old needs parts"
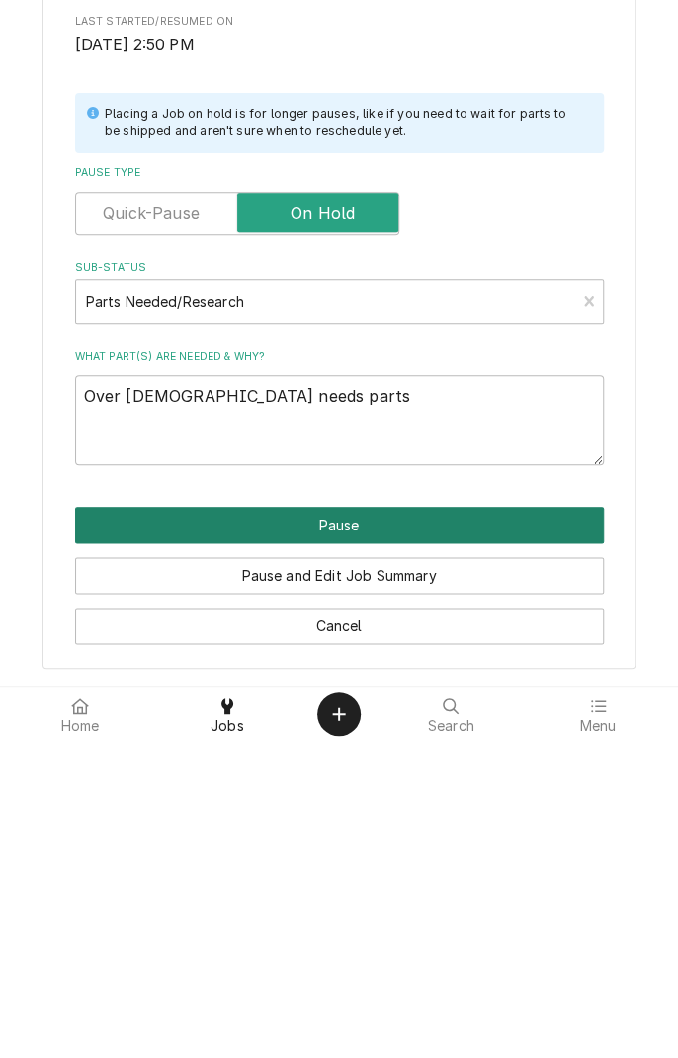
click at [413, 841] on button "Pause" at bounding box center [339, 841] width 529 height 37
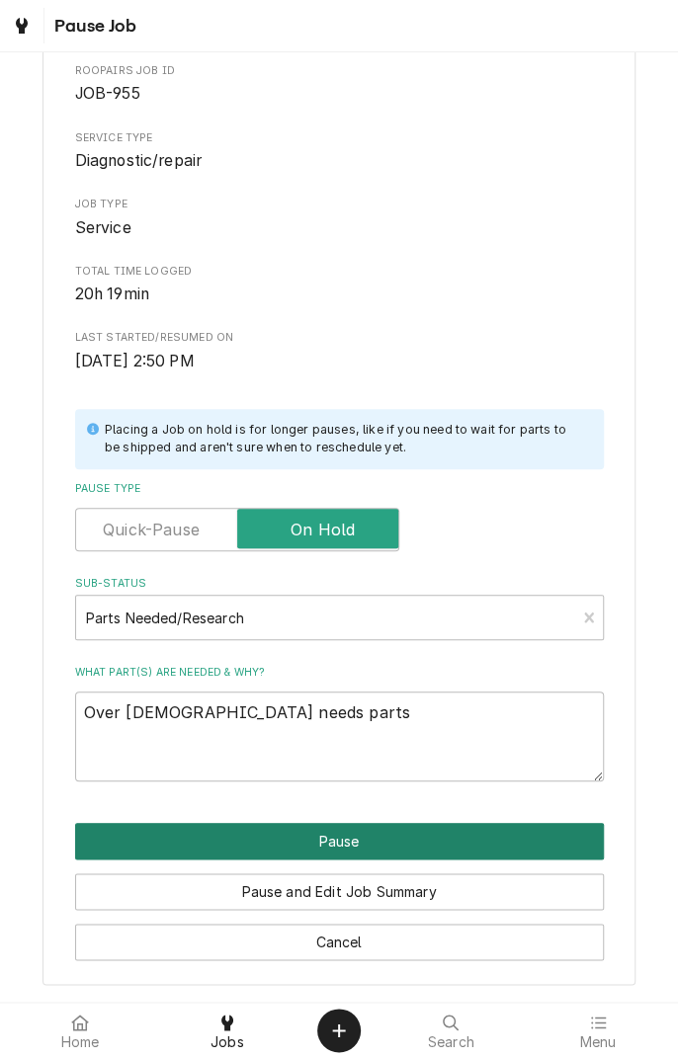
click at [499, 835] on button "Pause" at bounding box center [339, 841] width 529 height 37
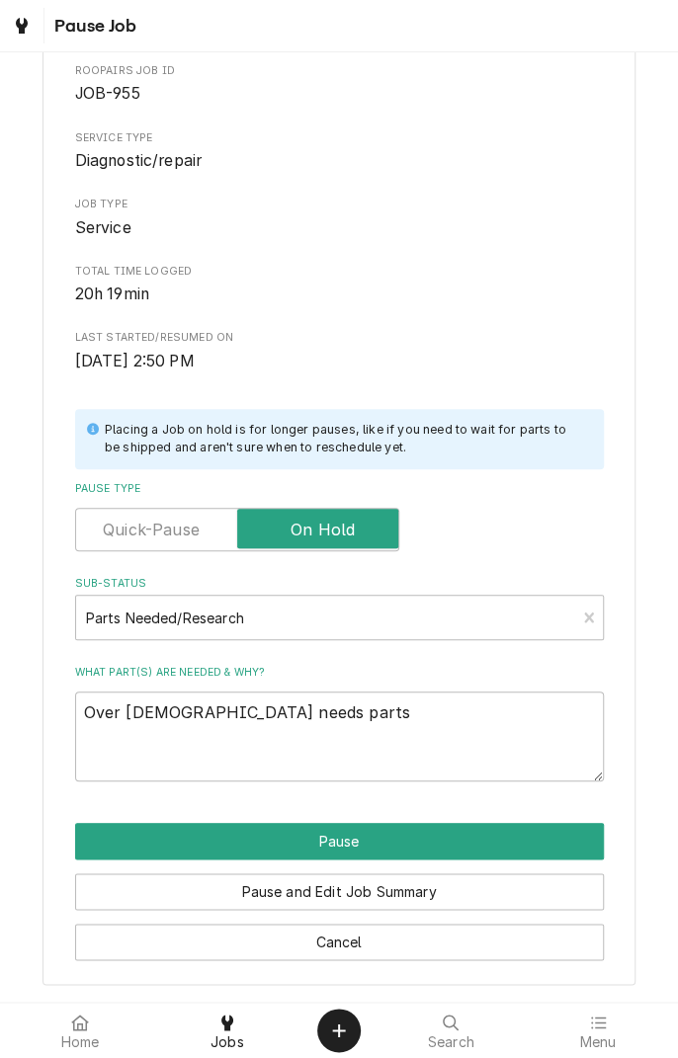
type textarea "x"
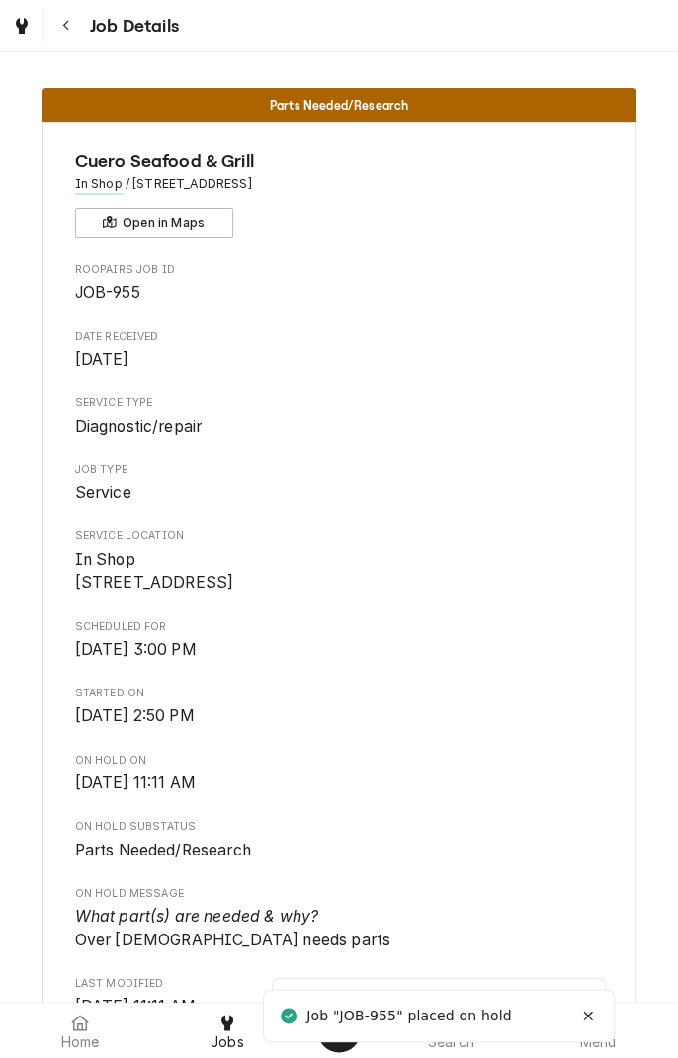
click at [22, 26] on icon "Dynamic Content Wrapper" at bounding box center [22, 26] width 12 height 16
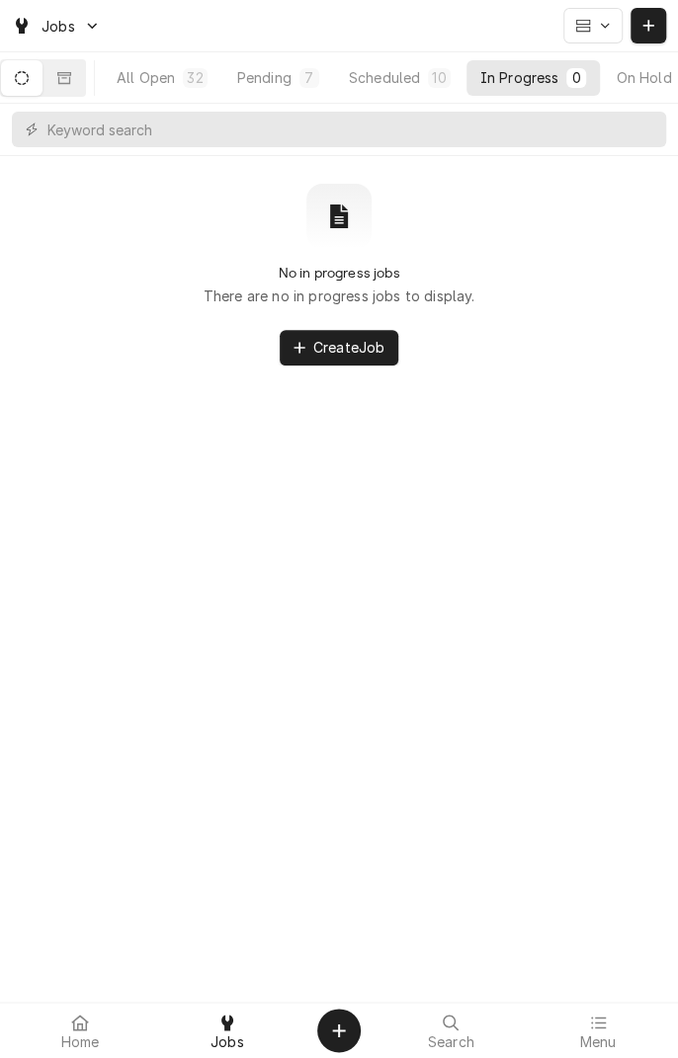
click at [414, 79] on div "Scheduled" at bounding box center [384, 77] width 71 height 21
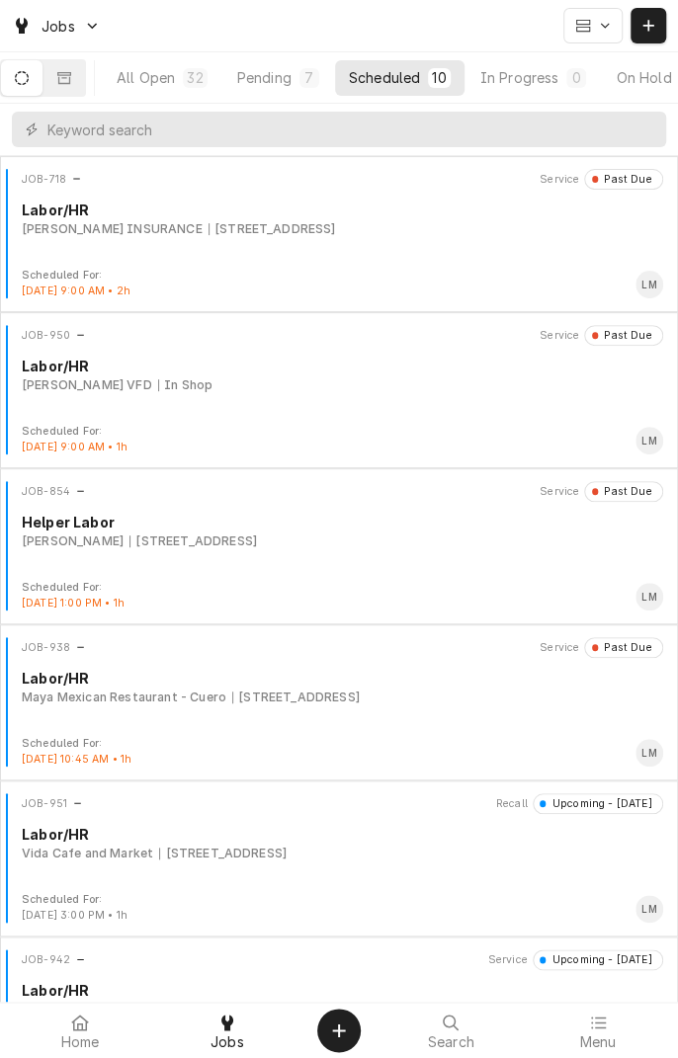
click at [291, 76] on div "Pending" at bounding box center [264, 77] width 54 height 21
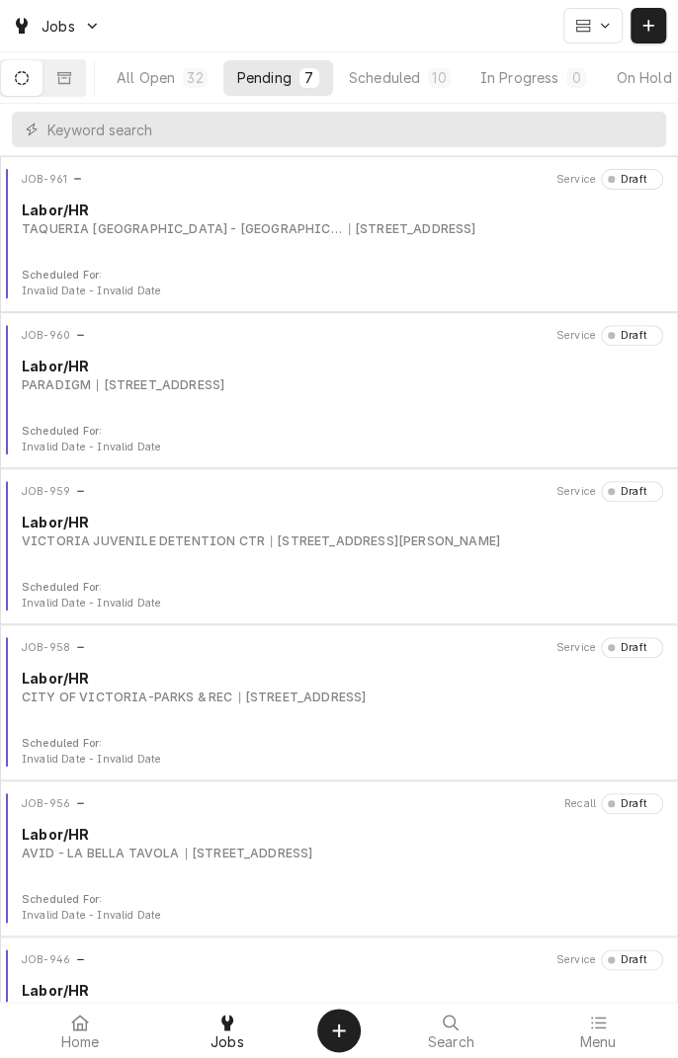
click at [411, 95] on button "Scheduled 10" at bounding box center [399, 78] width 129 height 36
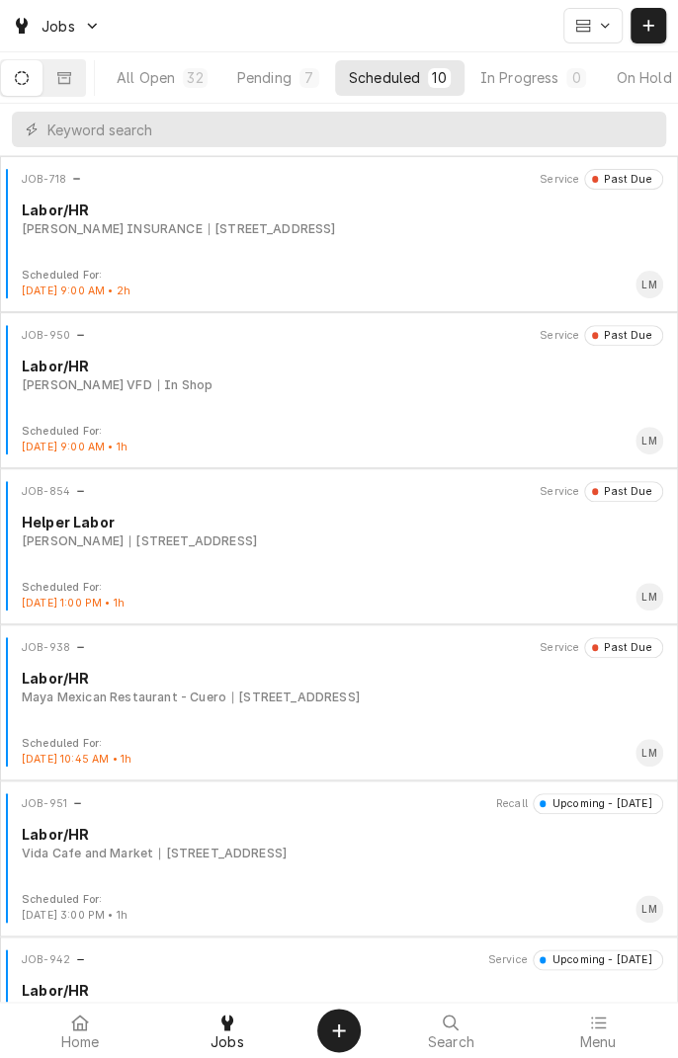
click at [404, 88] on button "Scheduled 10" at bounding box center [399, 78] width 129 height 36
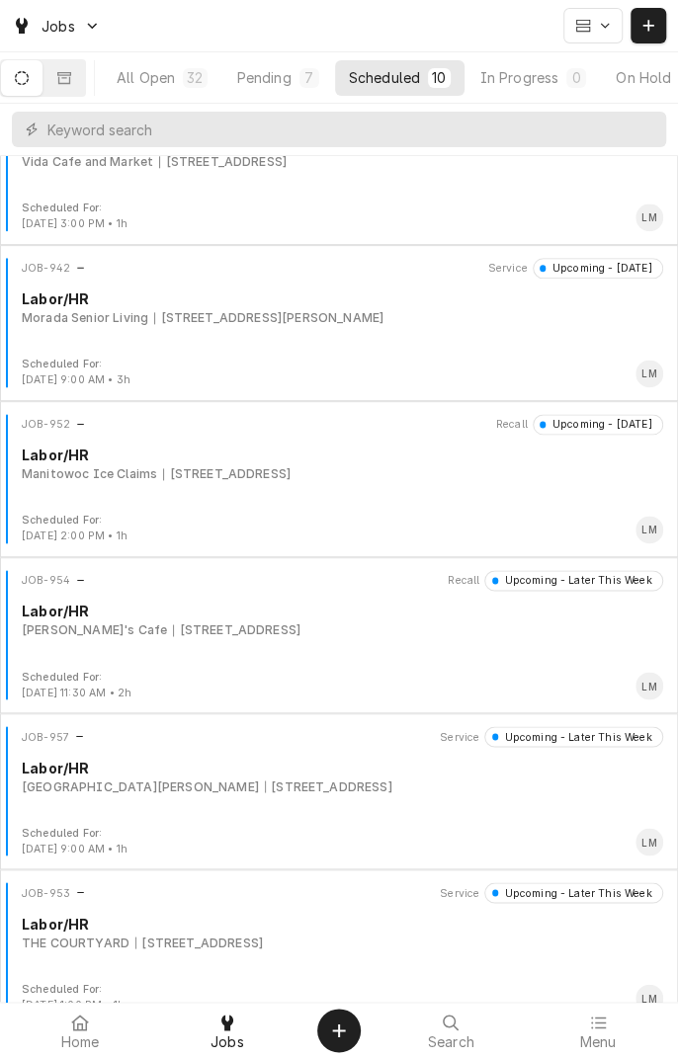
scroll to position [714, 0]
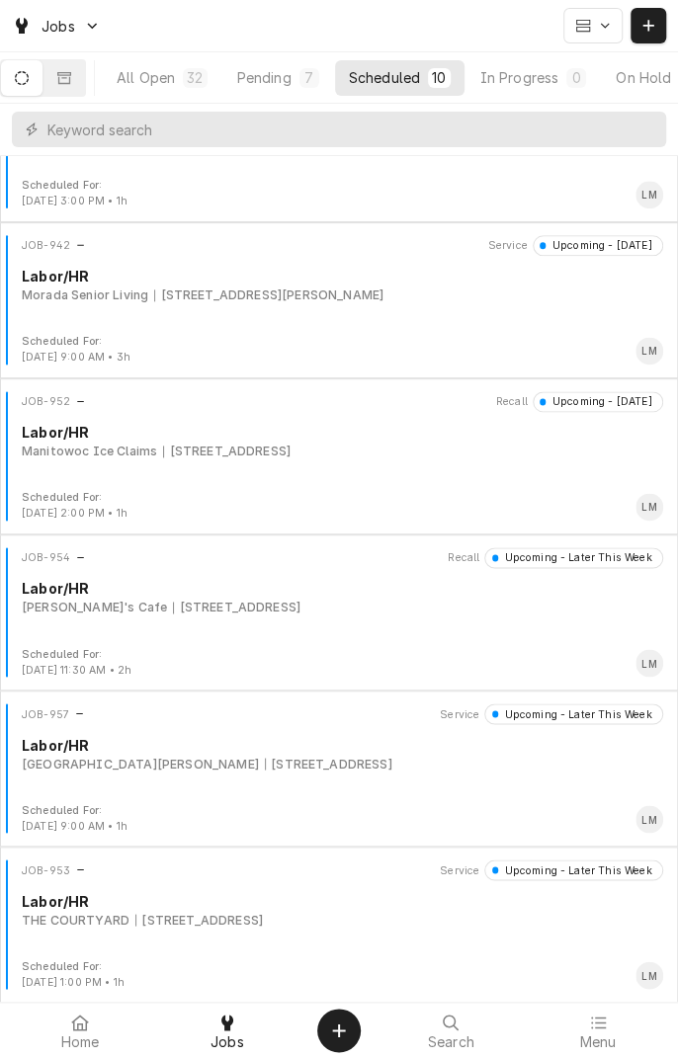
click at [561, 927] on div "JOB-953 Service Upcoming - Later This Week Labor/HR THE COURTYARD 3401 E AIRLIN…" at bounding box center [339, 909] width 662 height 99
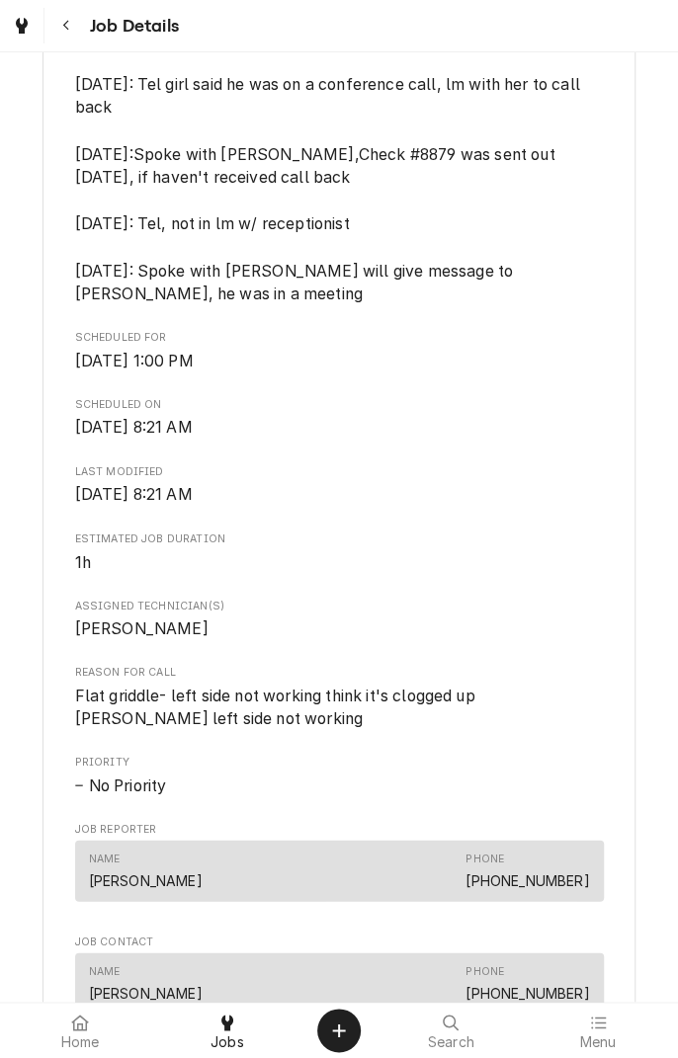
scroll to position [708, 0]
